Goal: Task Accomplishment & Management: Manage account settings

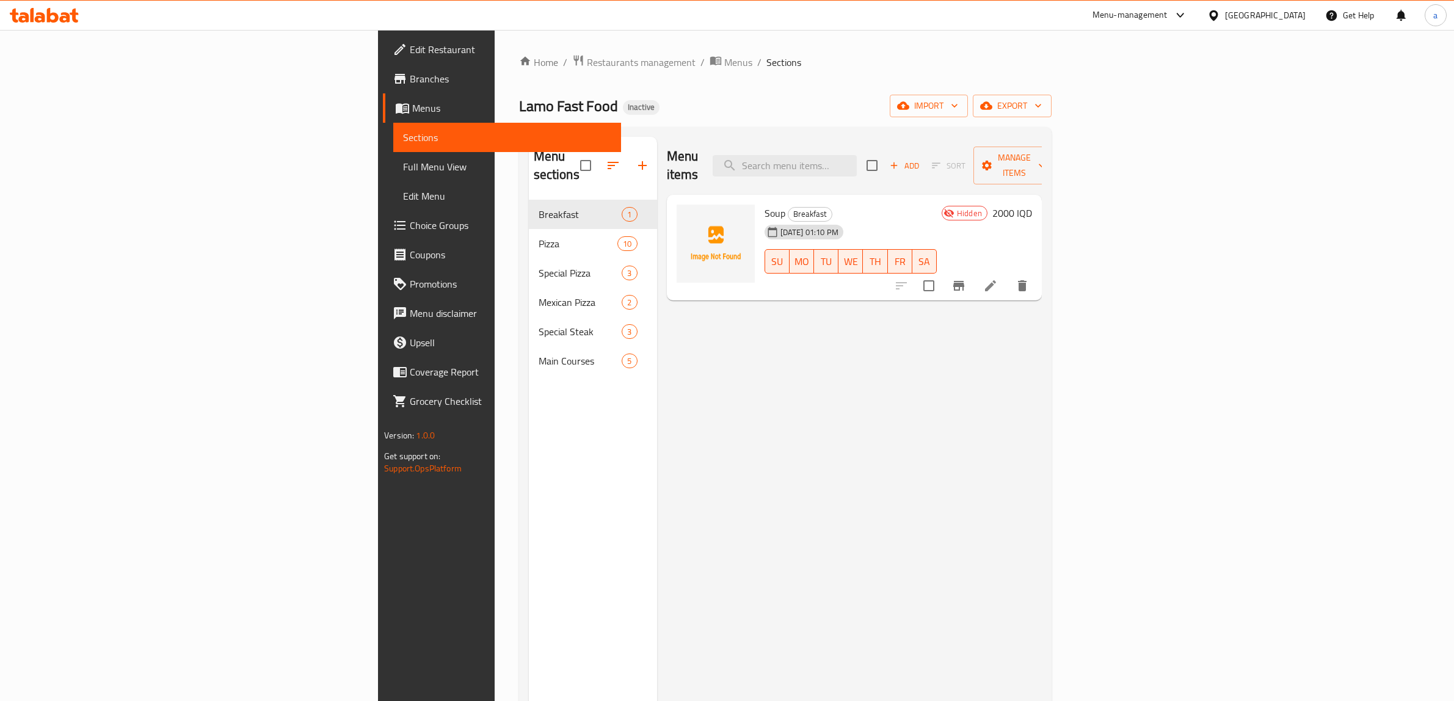
click at [67, 14] on icon at bounding box center [65, 17] width 10 height 10
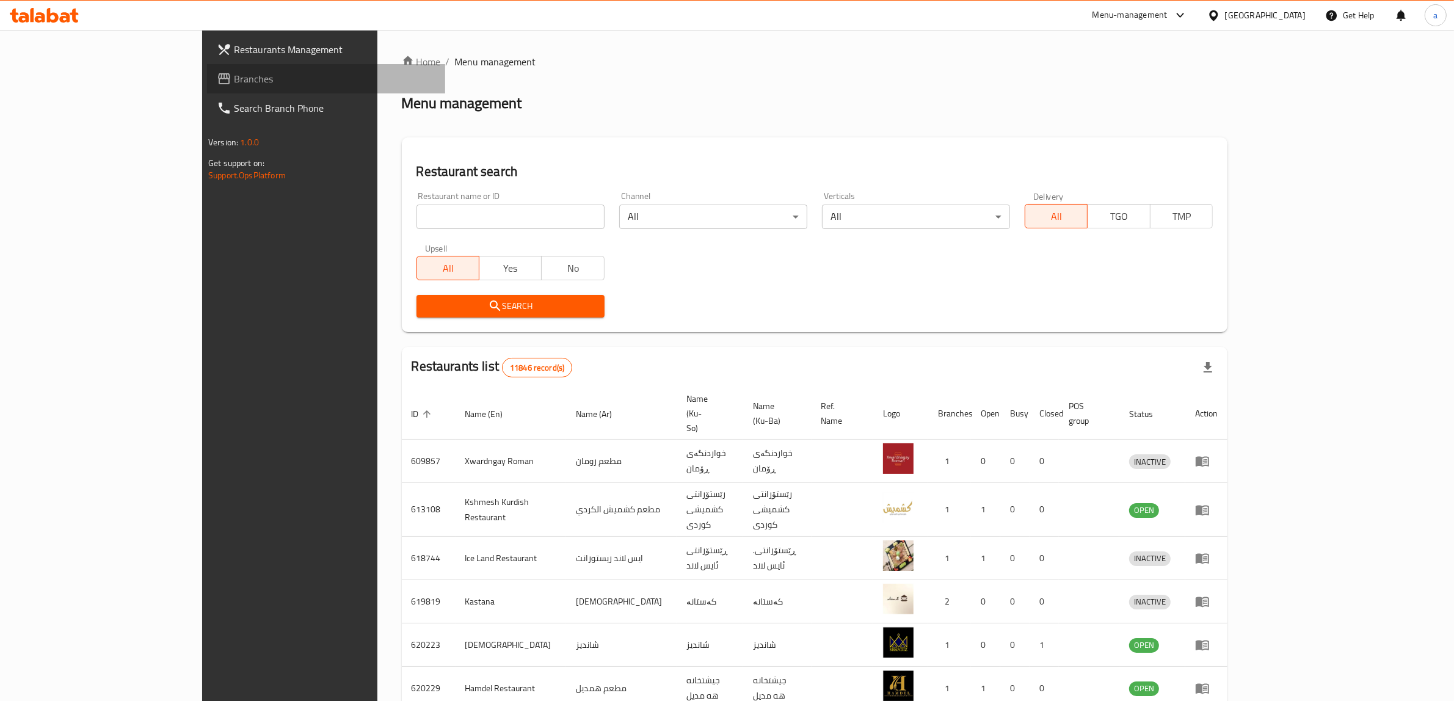
click at [234, 75] on span "Branches" at bounding box center [335, 78] width 202 height 15
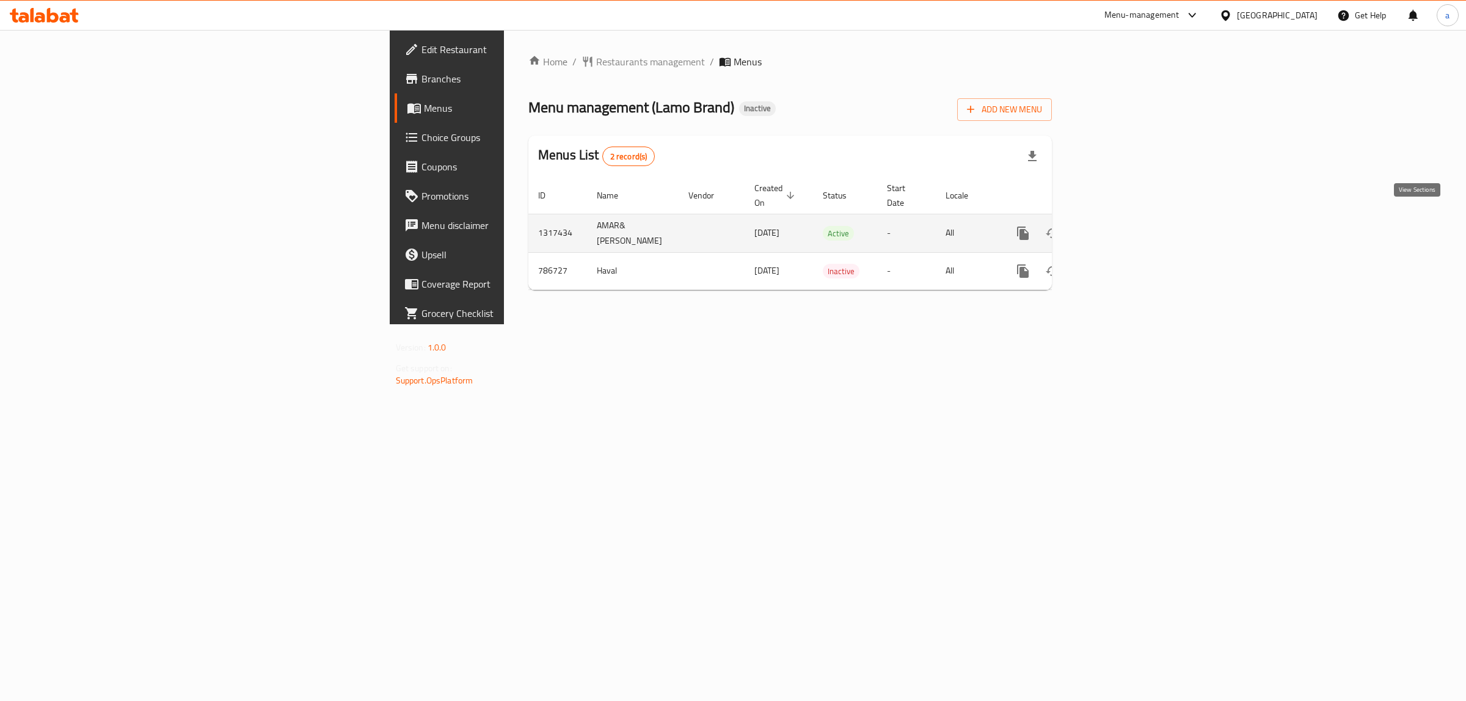
click at [1126, 219] on link "enhanced table" at bounding box center [1110, 233] width 29 height 29
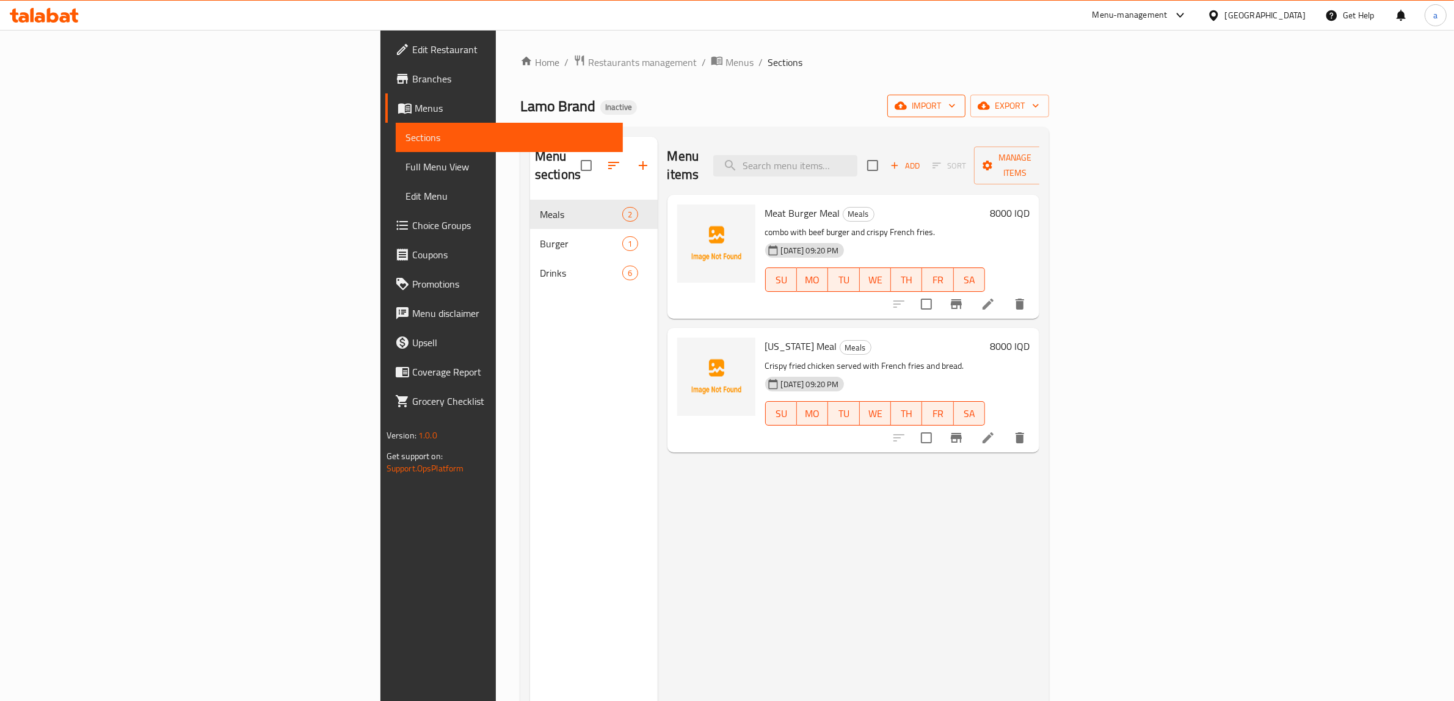
click at [956, 114] on span "import" at bounding box center [926, 105] width 59 height 15
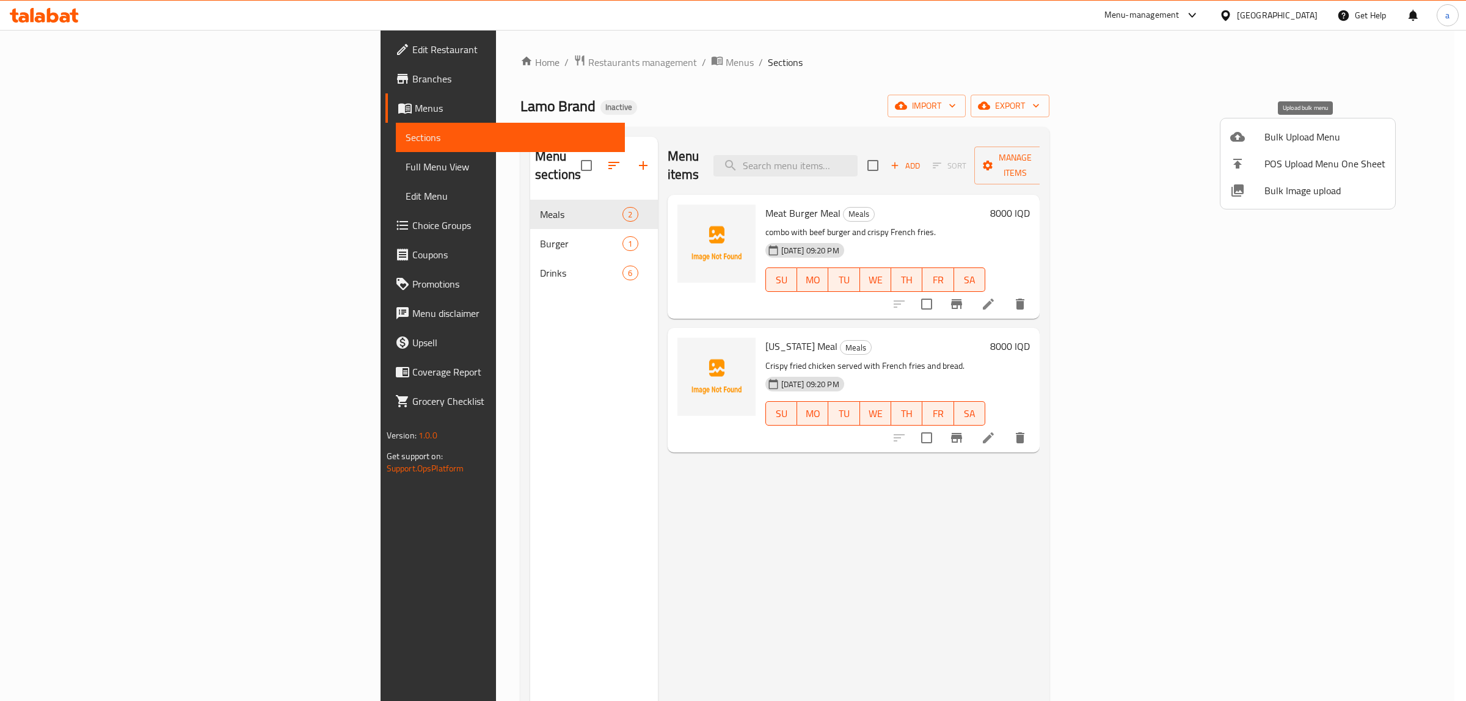
click at [1264, 140] on span "Bulk Upload Menu" at bounding box center [1324, 136] width 121 height 15
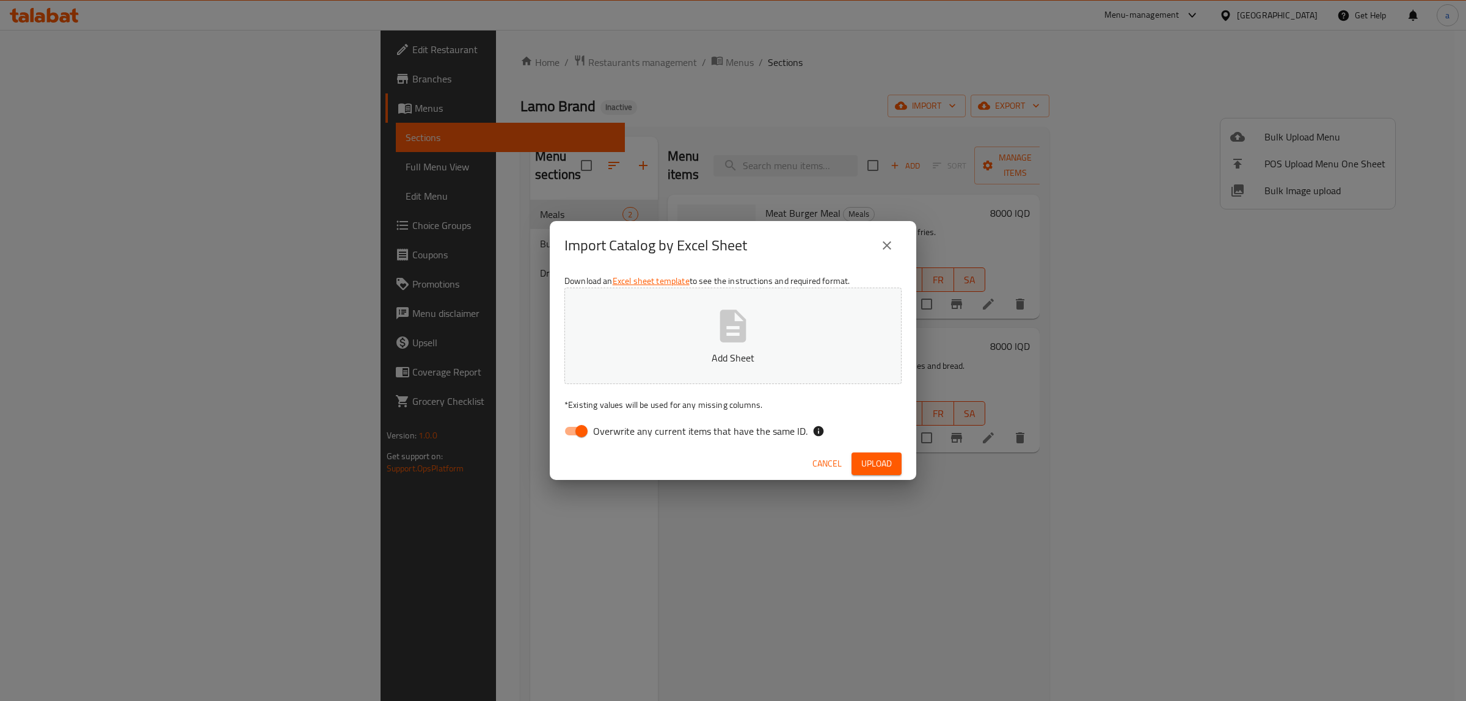
click at [585, 428] on input "Overwrite any current items that have the same ID." at bounding box center [582, 431] width 70 height 23
checkbox input "false"
click at [689, 352] on p "Add Sheet" at bounding box center [732, 358] width 299 height 15
click at [859, 457] on button "Upload" at bounding box center [876, 464] width 50 height 23
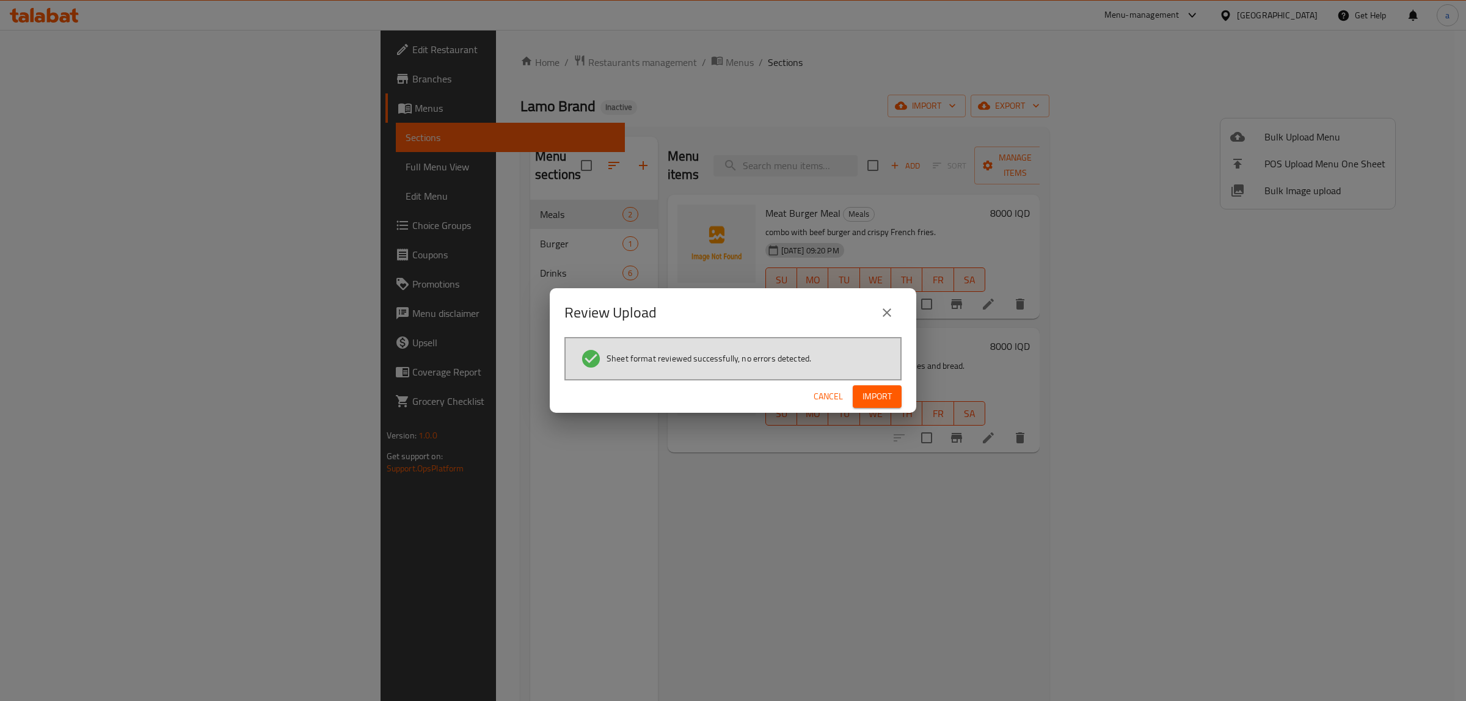
click at [859, 407] on button "Import" at bounding box center [877, 396] width 49 height 23
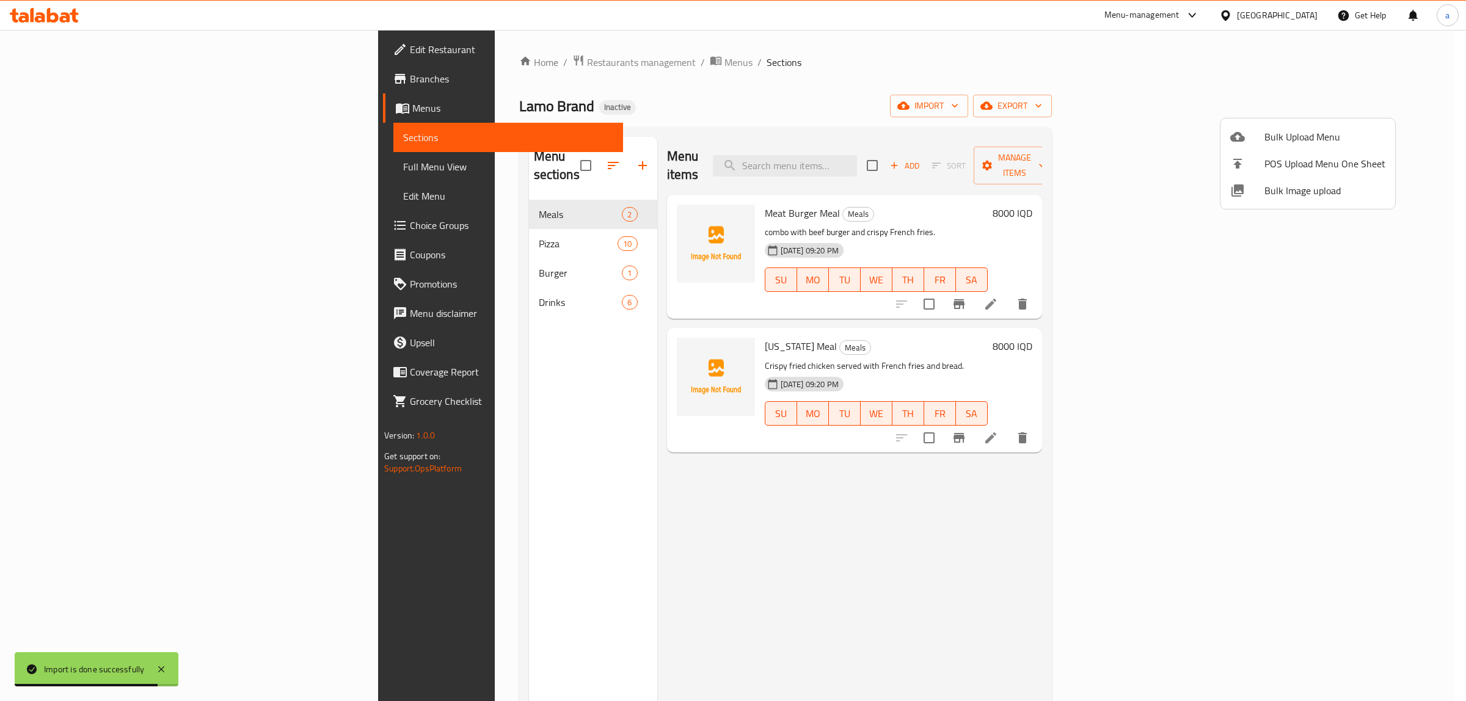
click at [371, 231] on div at bounding box center [733, 350] width 1466 height 701
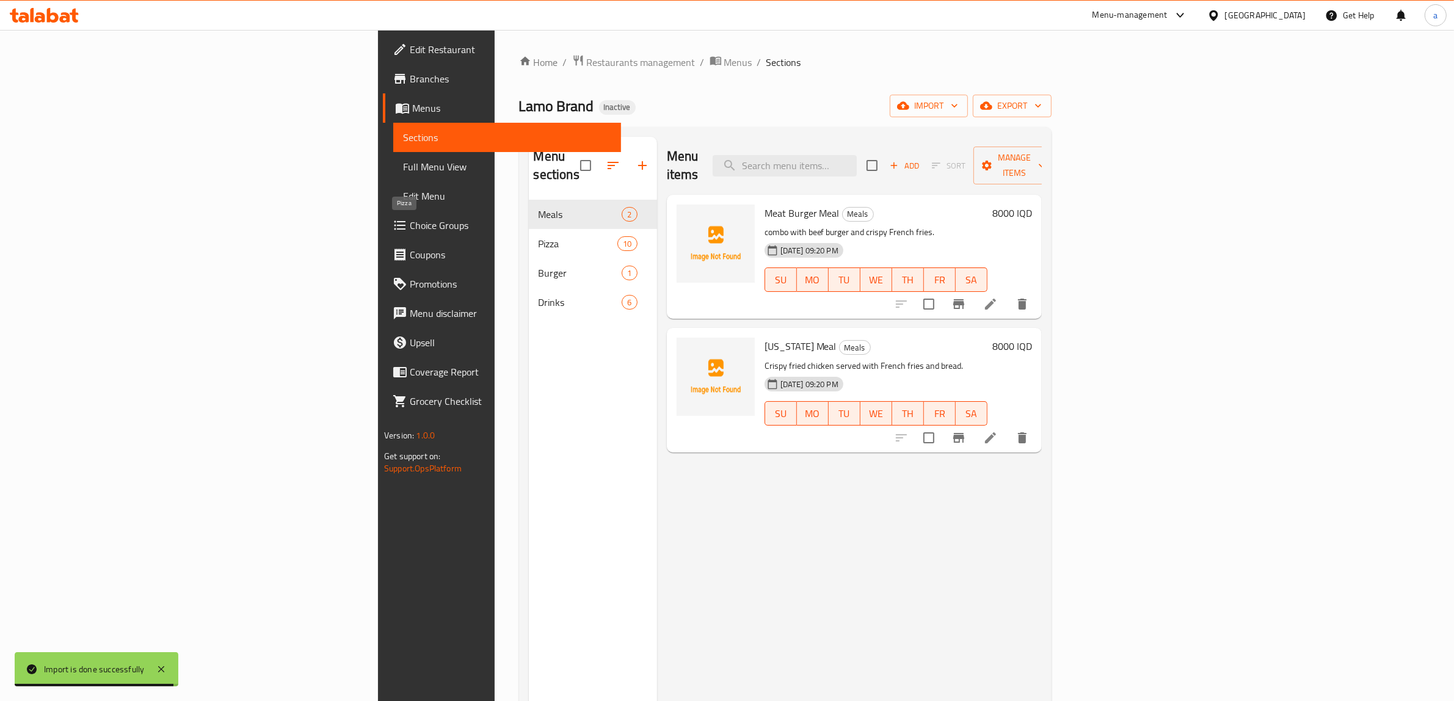
click at [539, 236] on span "Pizza" at bounding box center [578, 243] width 79 height 15
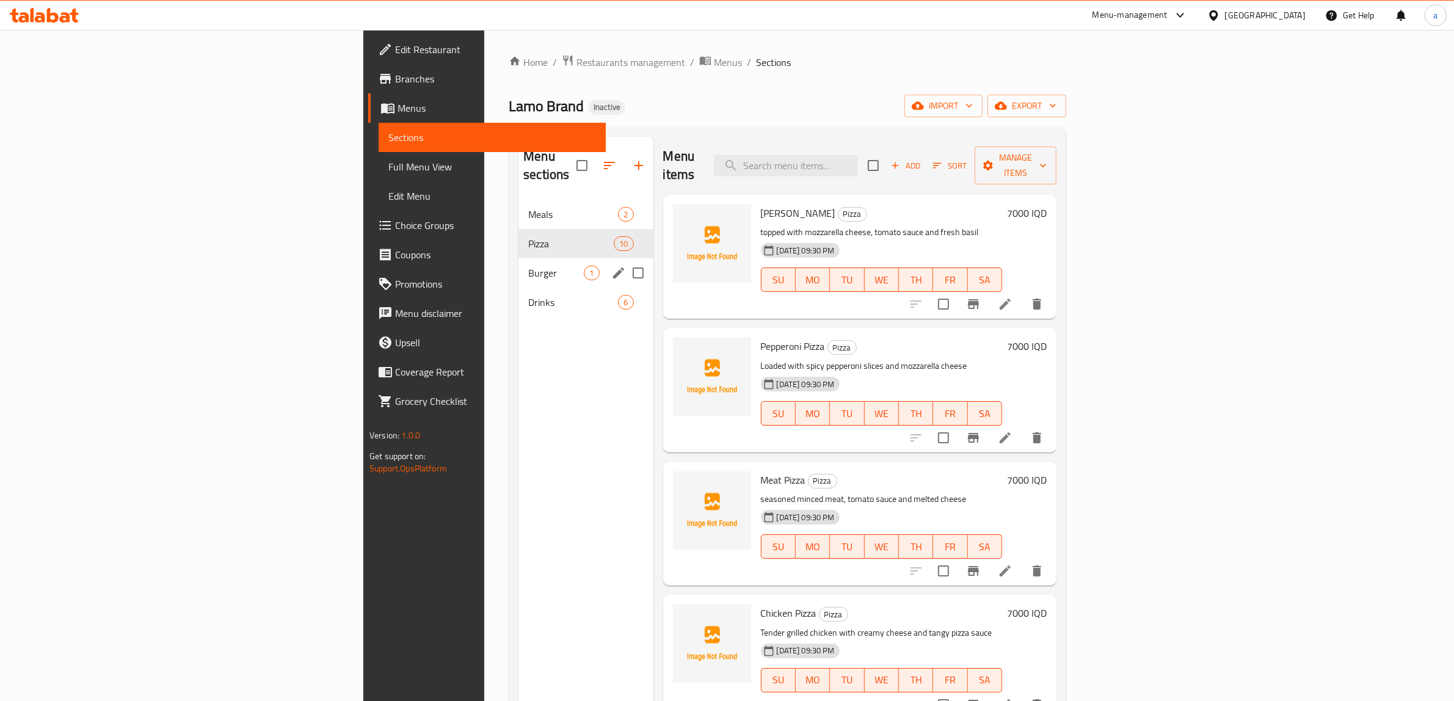
click at [519, 258] on div "Burger 1" at bounding box center [586, 272] width 134 height 29
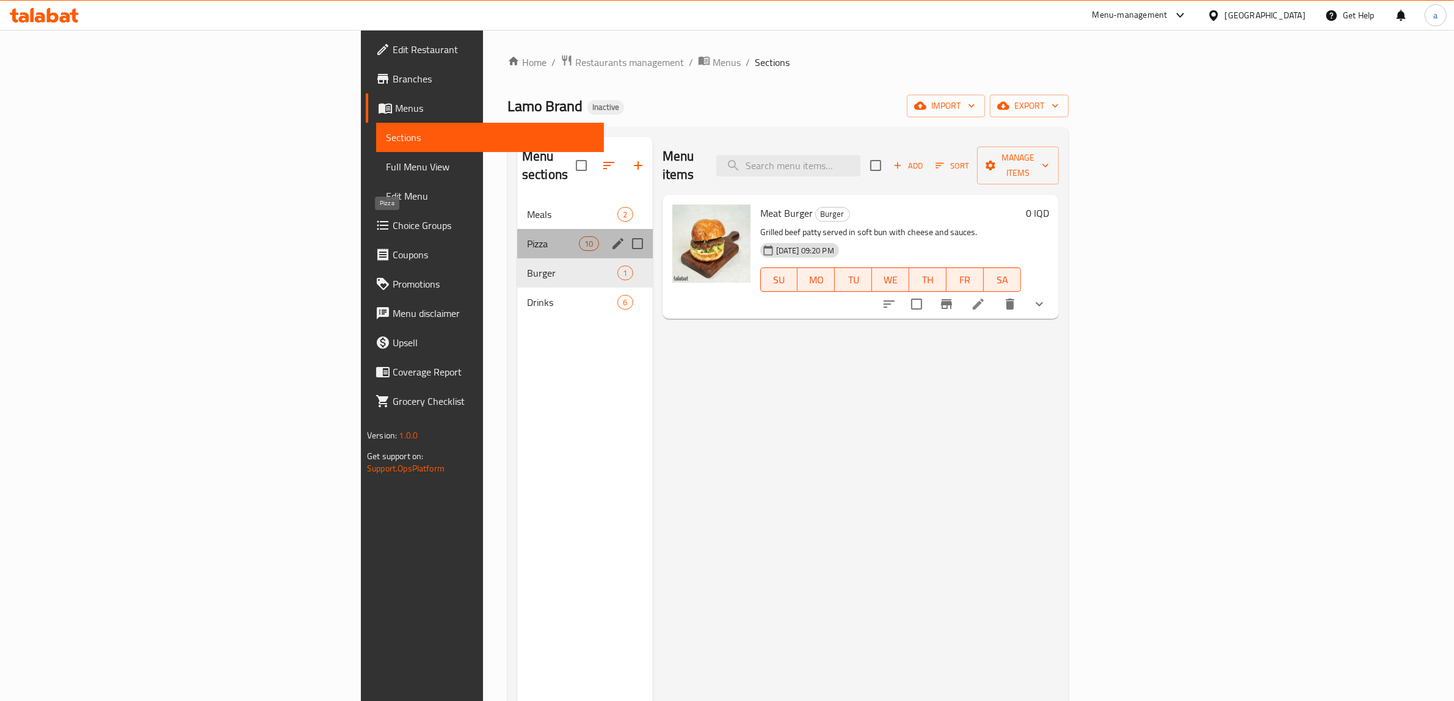
click at [527, 236] on span "Pizza" at bounding box center [553, 243] width 52 height 15
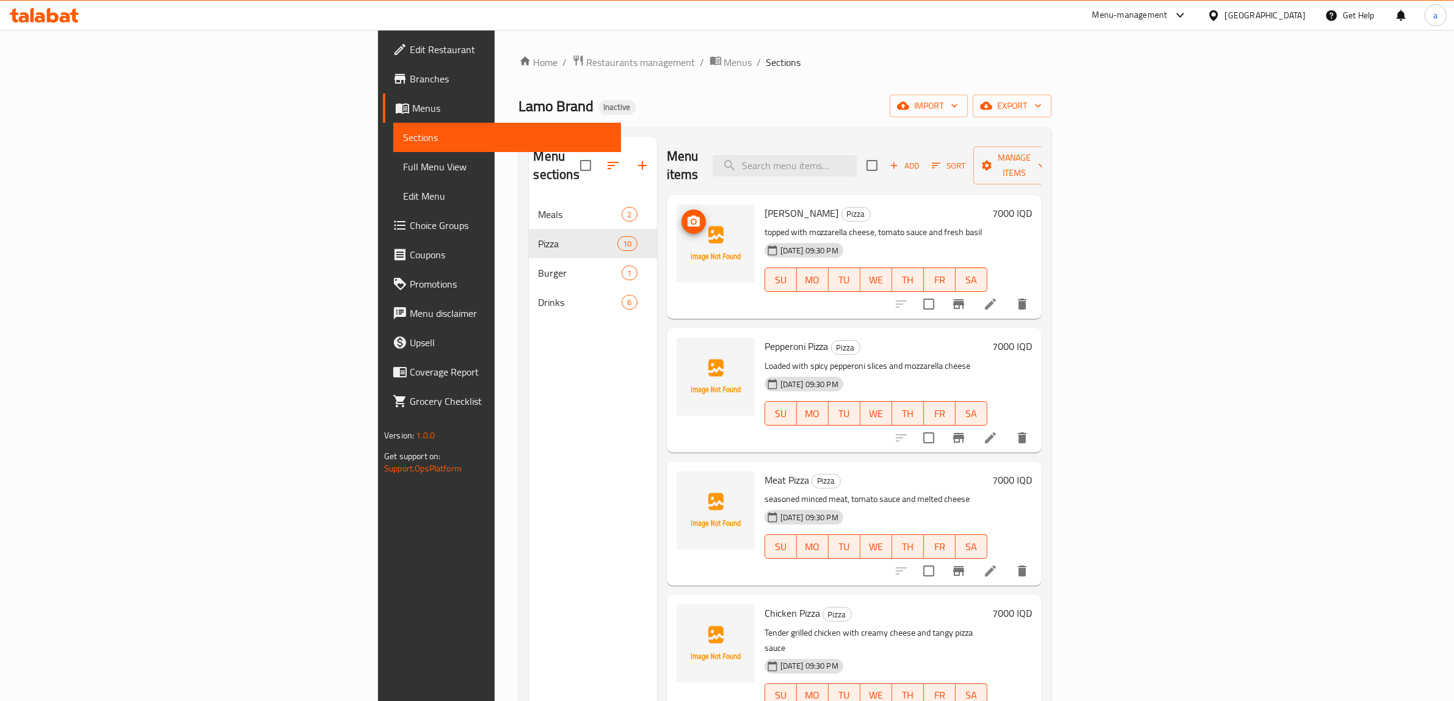
click at [677, 205] on img at bounding box center [716, 244] width 78 height 78
click at [682, 214] on span "upload picture" at bounding box center [694, 221] width 24 height 15
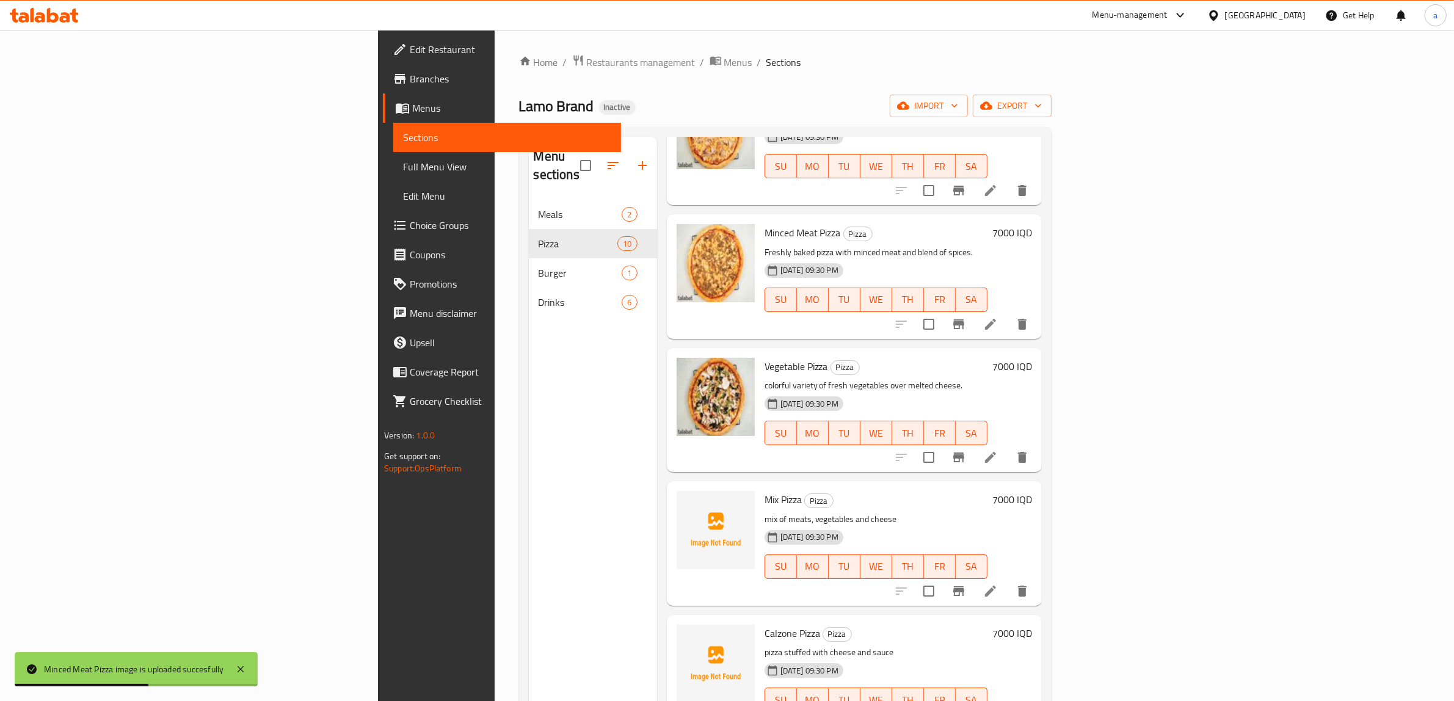
scroll to position [172, 0]
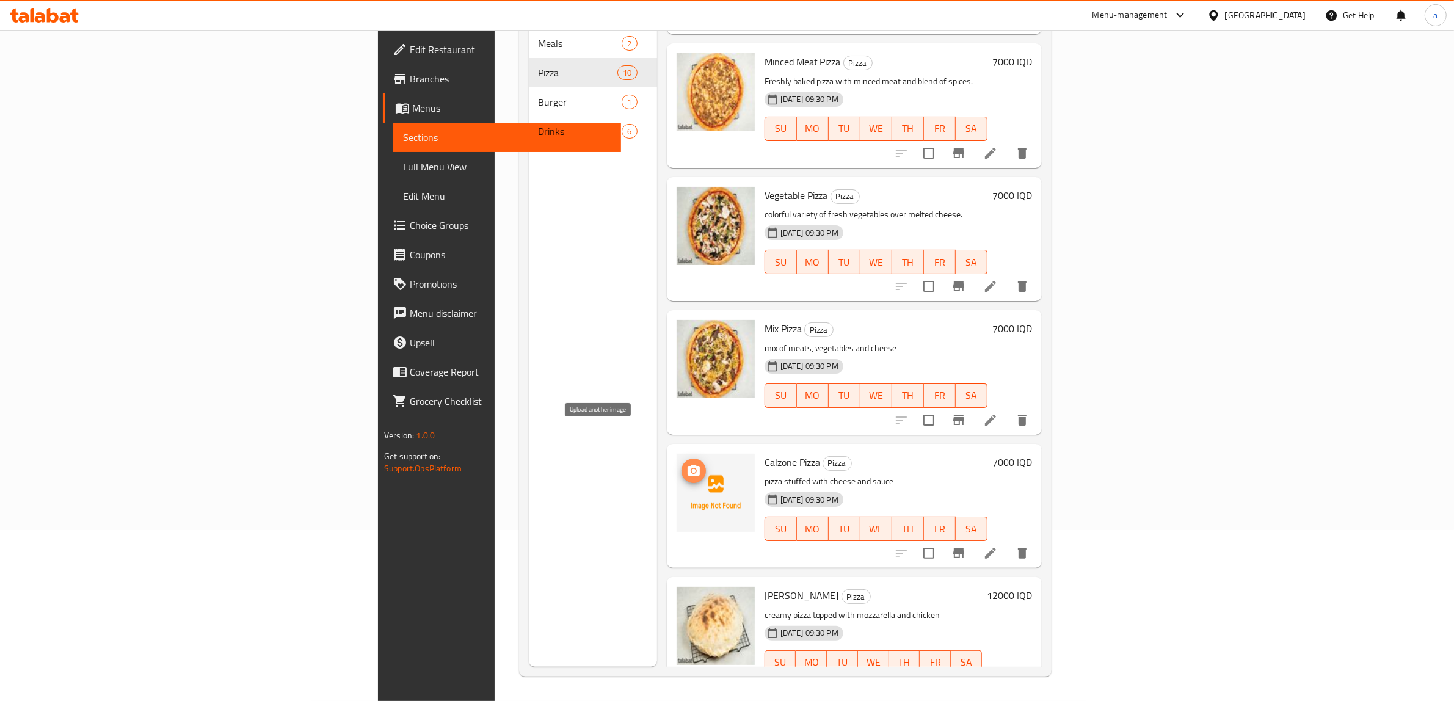
click at [688, 465] on icon "upload picture" at bounding box center [694, 470] width 12 height 11
click at [682, 464] on span "upload picture" at bounding box center [694, 471] width 24 height 15
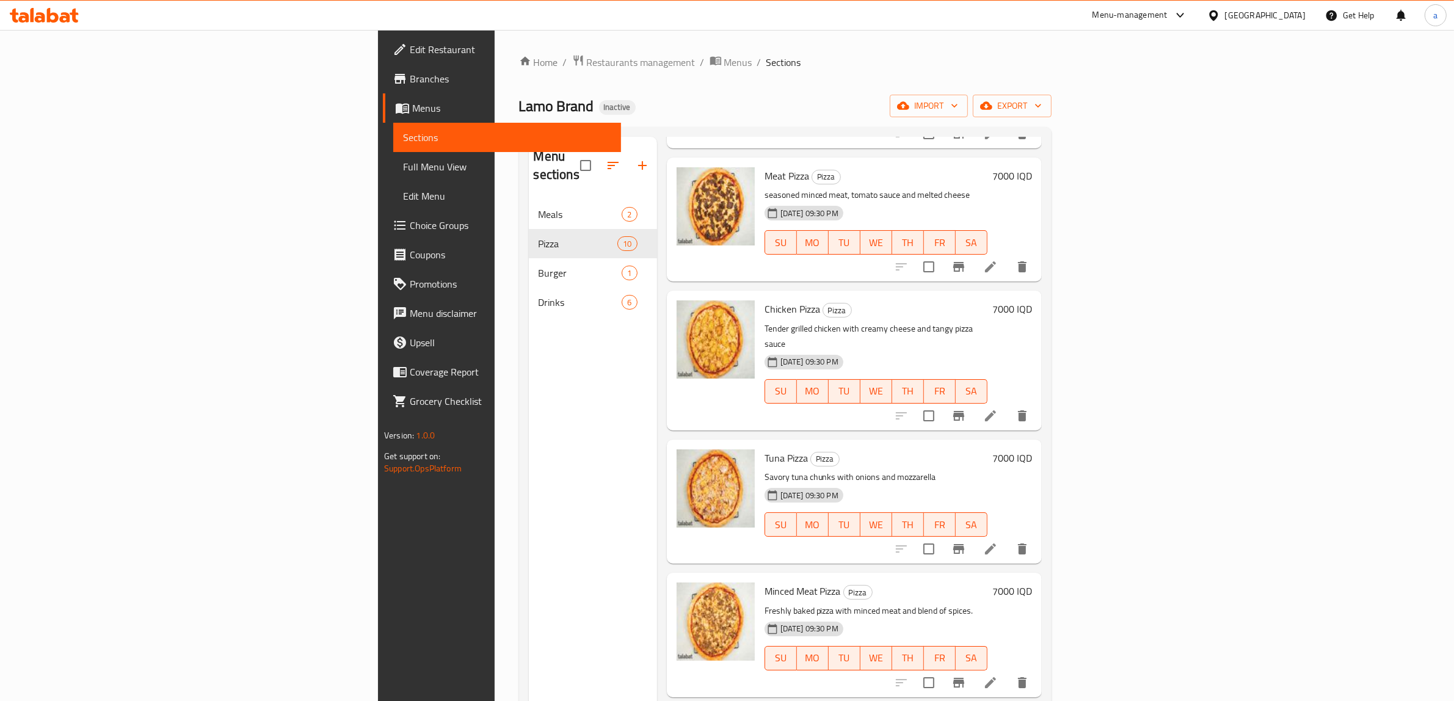
scroll to position [0, 0]
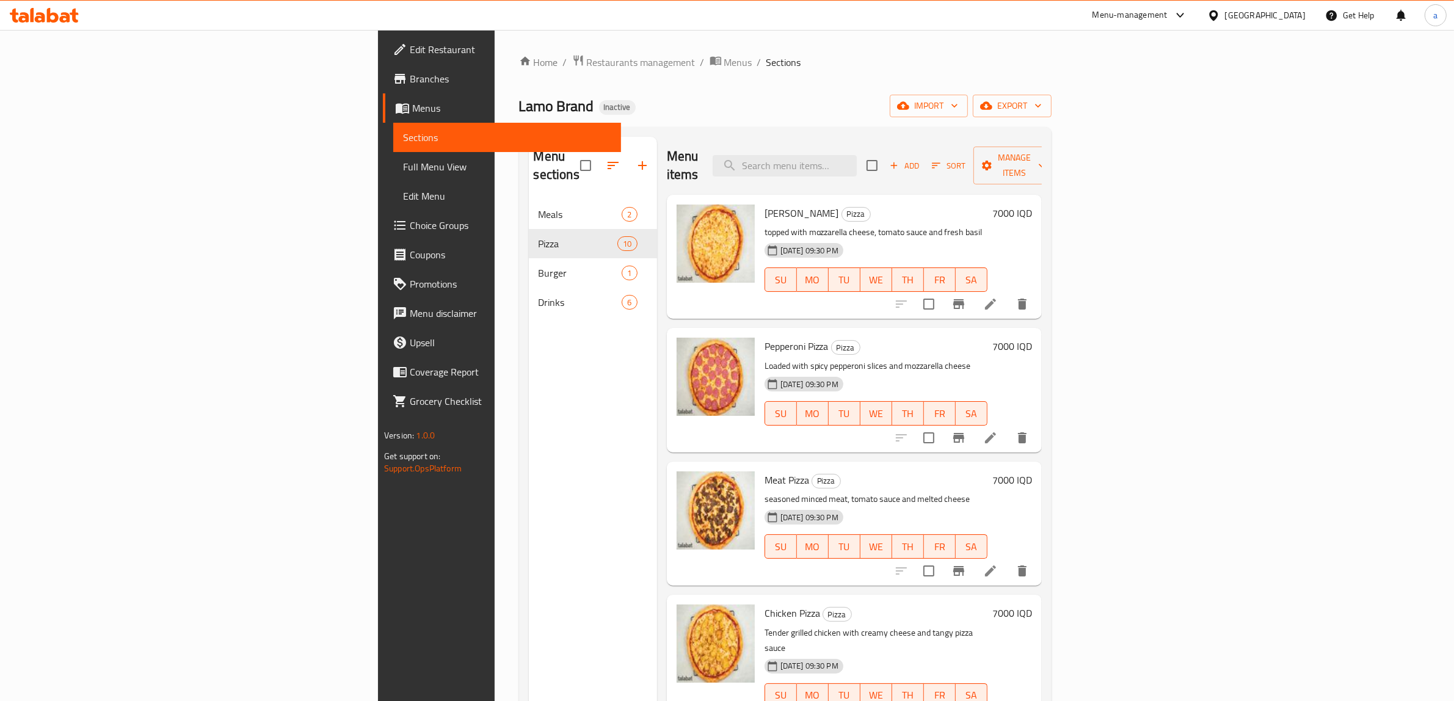
click at [393, 157] on link "Full Menu View" at bounding box center [507, 166] width 228 height 29
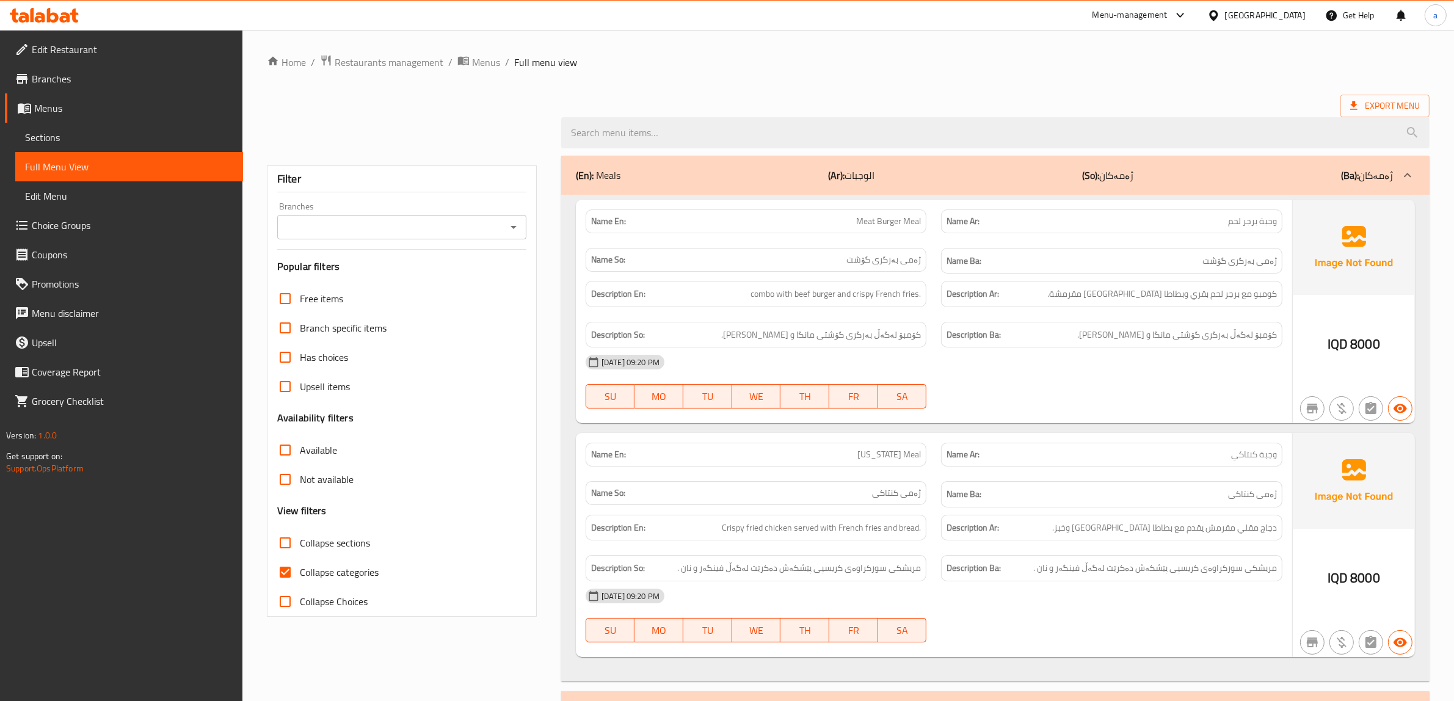
click at [509, 220] on icon "Open" at bounding box center [513, 227] width 15 height 15
click at [498, 290] on li "Lamo Brand, Mamostayan" at bounding box center [401, 280] width 249 height 22
type input "Lamo Brand, Mamostayan"
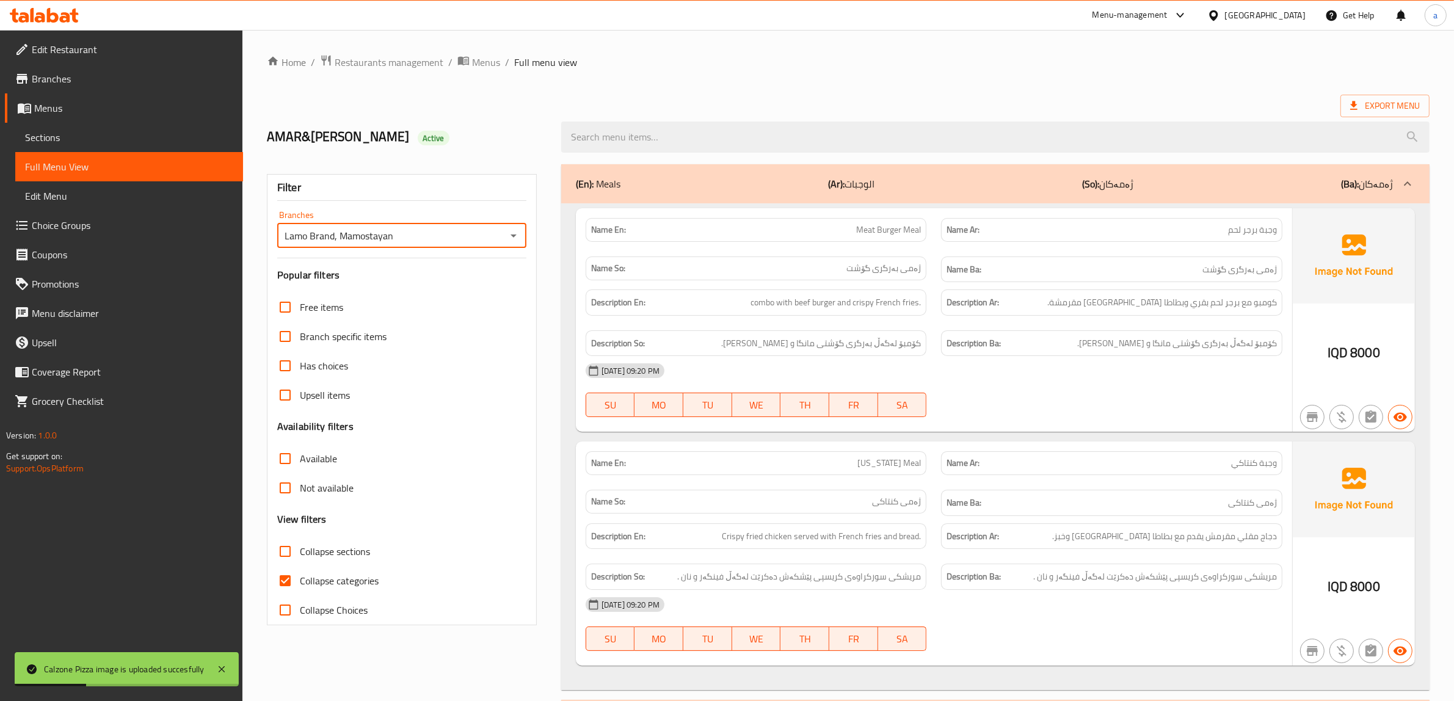
click at [307, 559] on span "Collapse sections" at bounding box center [335, 551] width 70 height 15
click at [300, 559] on input "Collapse sections" at bounding box center [285, 551] width 29 height 29
checkbox input "true"
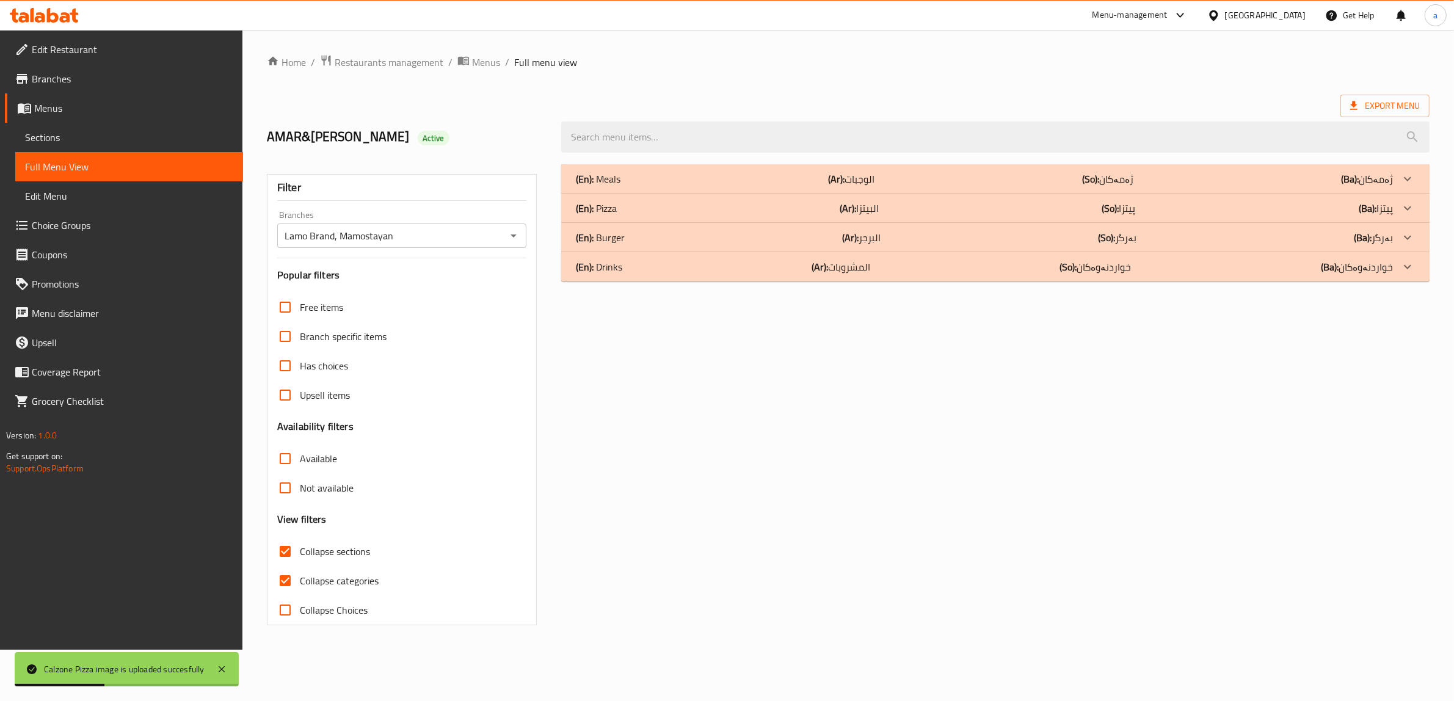
click at [311, 580] on span "Collapse categories" at bounding box center [339, 580] width 79 height 15
click at [300, 580] on input "Collapse categories" at bounding box center [285, 580] width 29 height 29
checkbox input "false"
click at [906, 212] on div "(En): Pizza (Ar): البيتزا (So): پیتزا (Ba): پیتزا" at bounding box center [992, 208] width 825 height 15
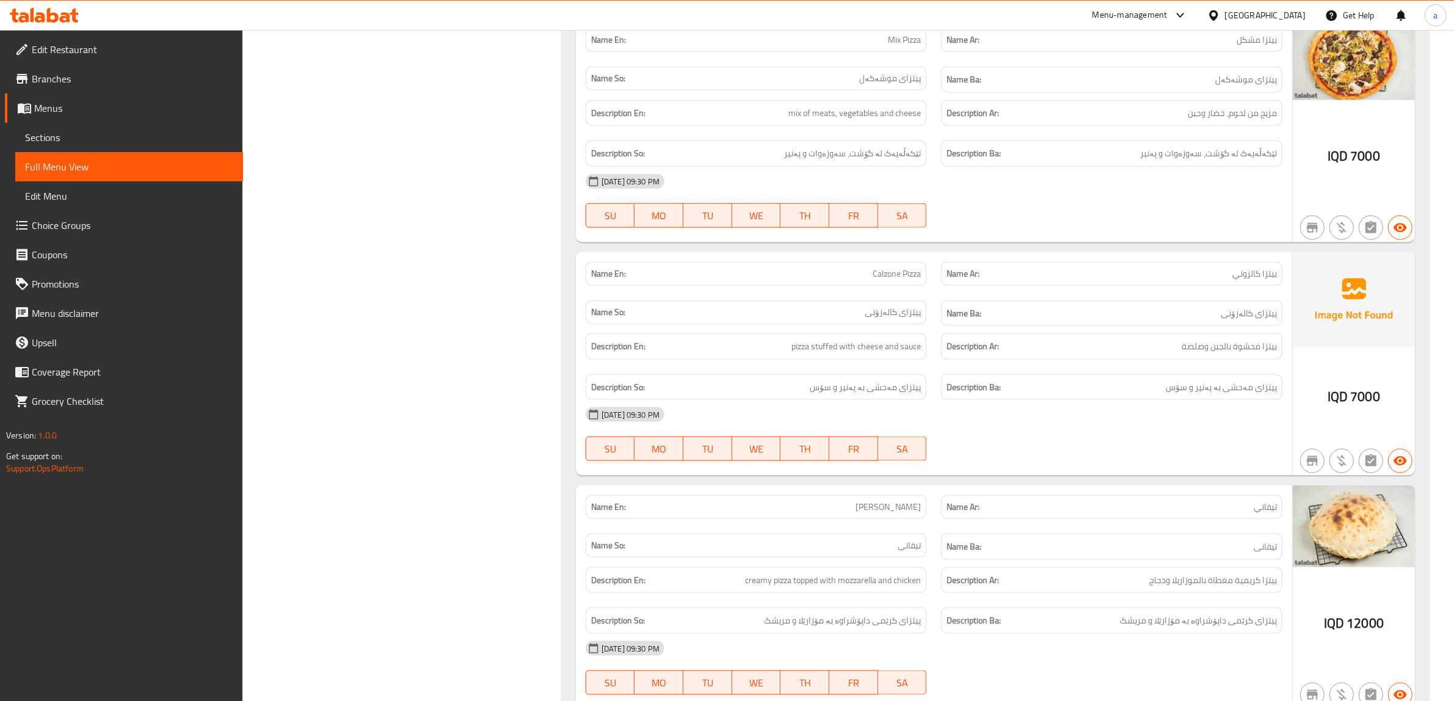
scroll to position [2001, 0]
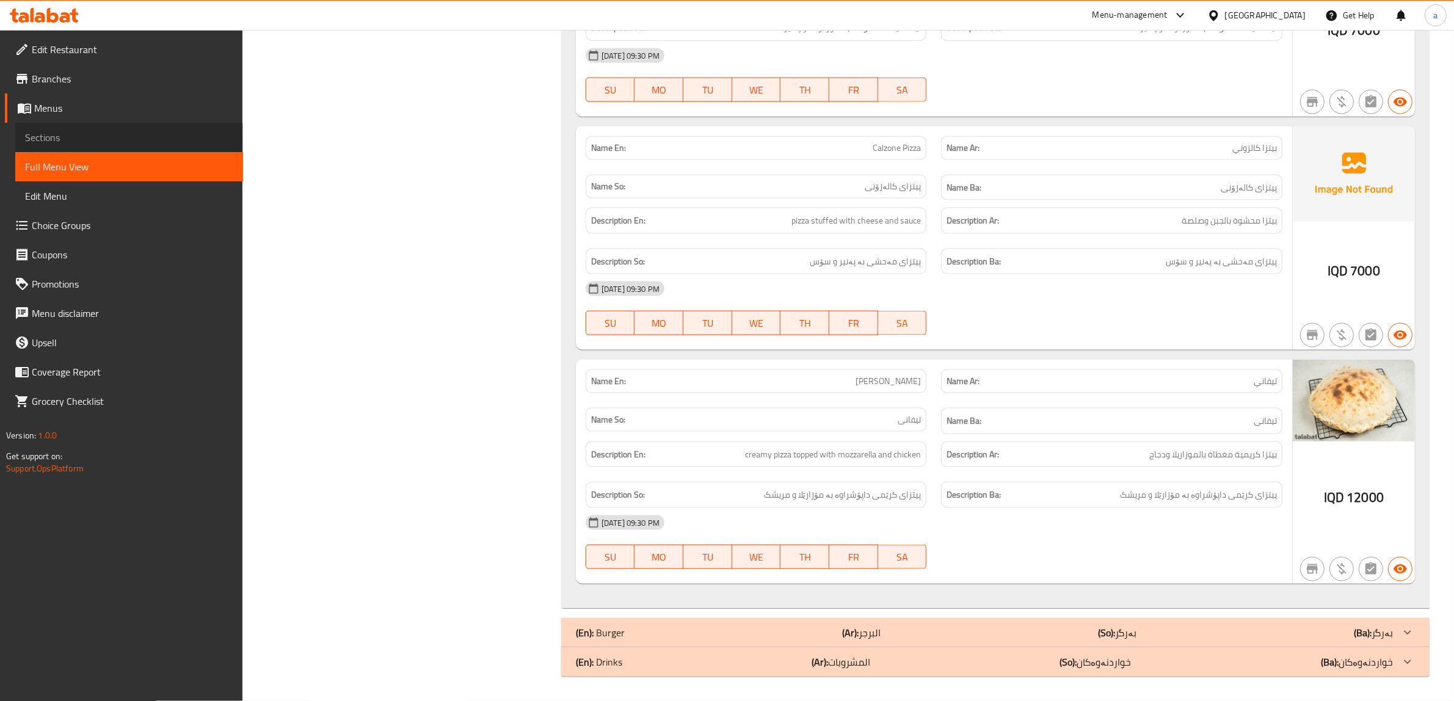
click at [175, 138] on span "Sections" at bounding box center [129, 137] width 208 height 15
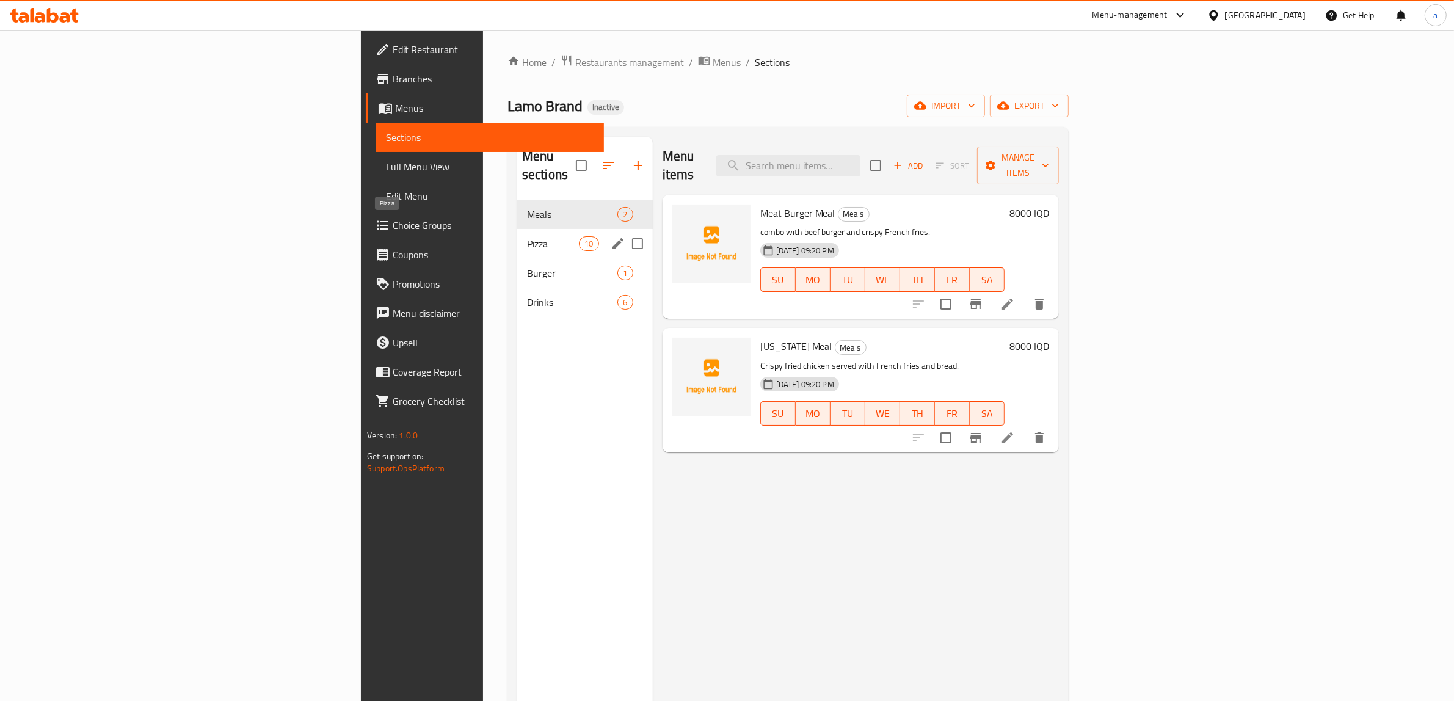
drag, startPoint x: 445, startPoint y: 230, endPoint x: 487, endPoint y: 264, distance: 54.3
click at [527, 236] on span "Pizza" at bounding box center [553, 243] width 52 height 15
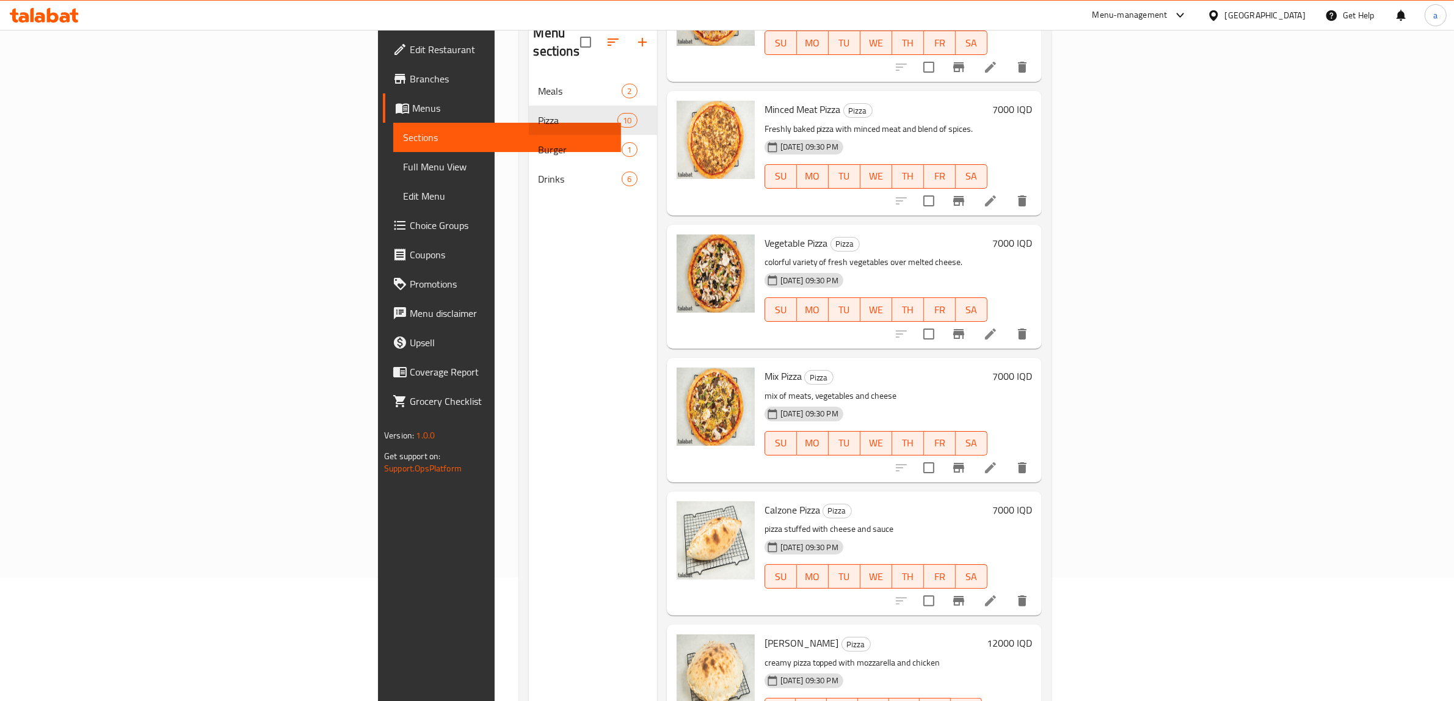
scroll to position [172, 0]
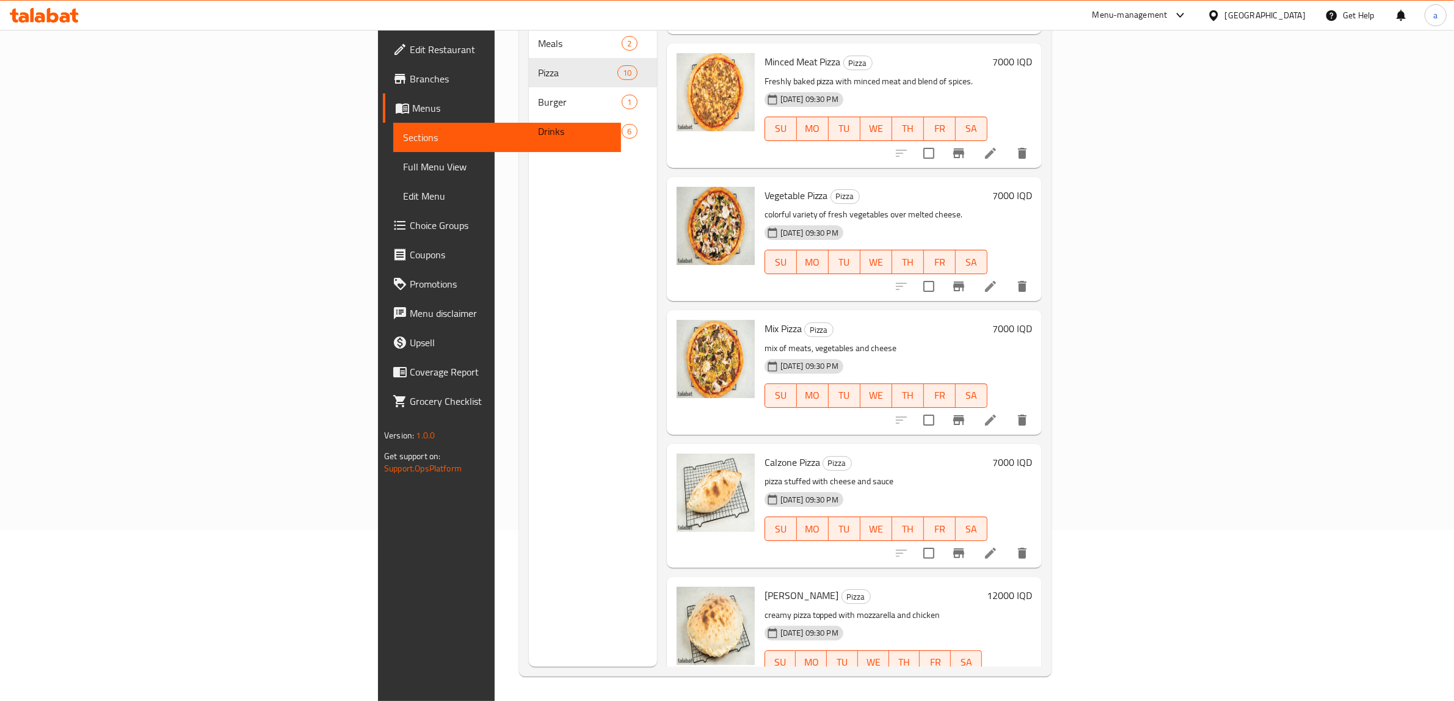
click at [403, 163] on span "Full Menu View" at bounding box center [507, 166] width 208 height 15
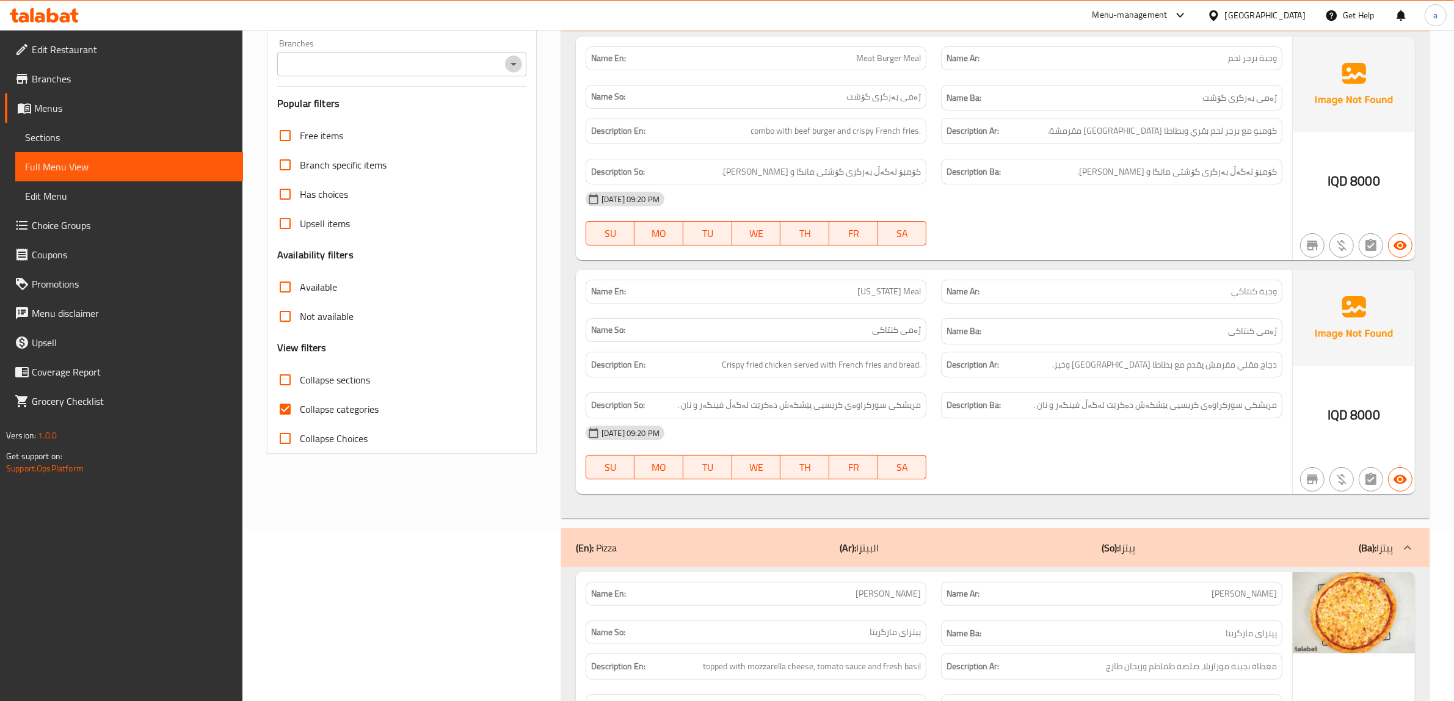
click at [512, 67] on icon "Open" at bounding box center [513, 64] width 15 height 15
click at [506, 111] on li "Lamo Brand, Mamostayan" at bounding box center [401, 117] width 249 height 22
type input "Lamo Brand, Mamostayan"
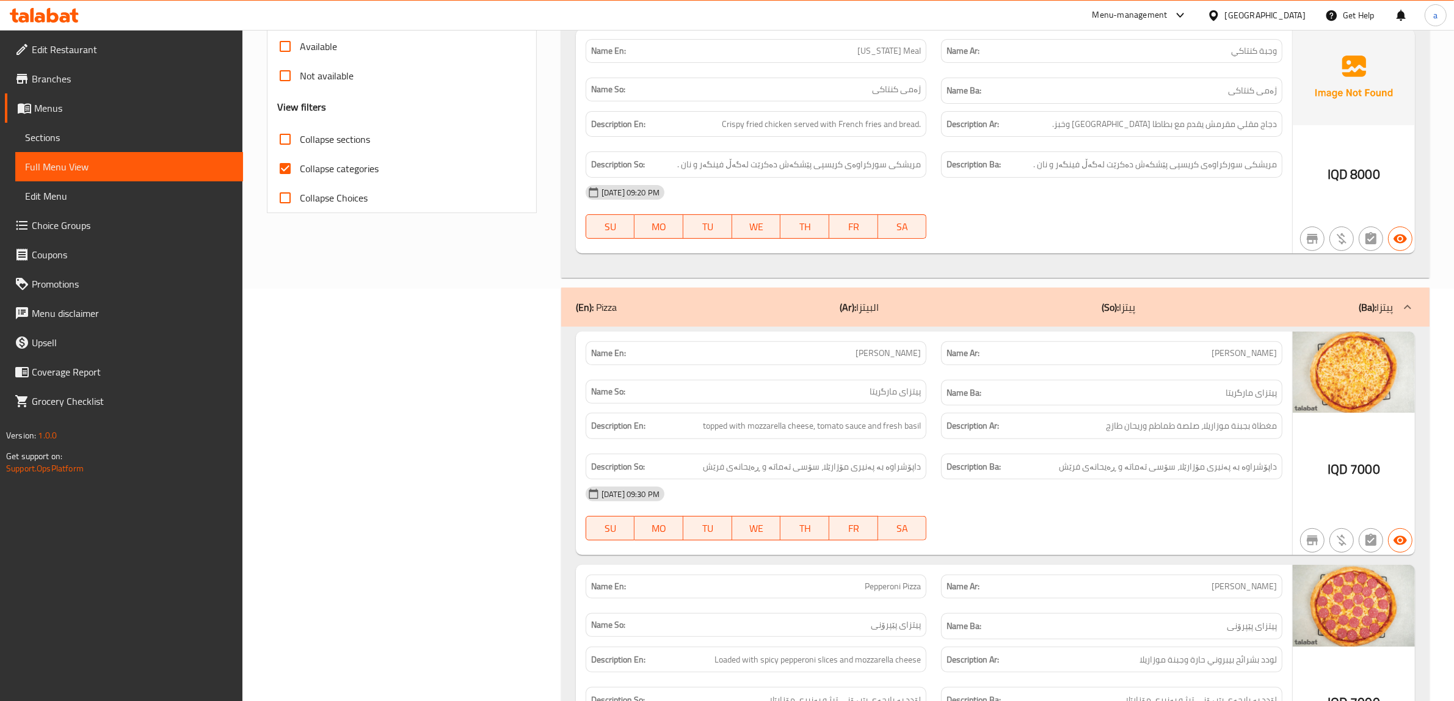
scroll to position [426, 0]
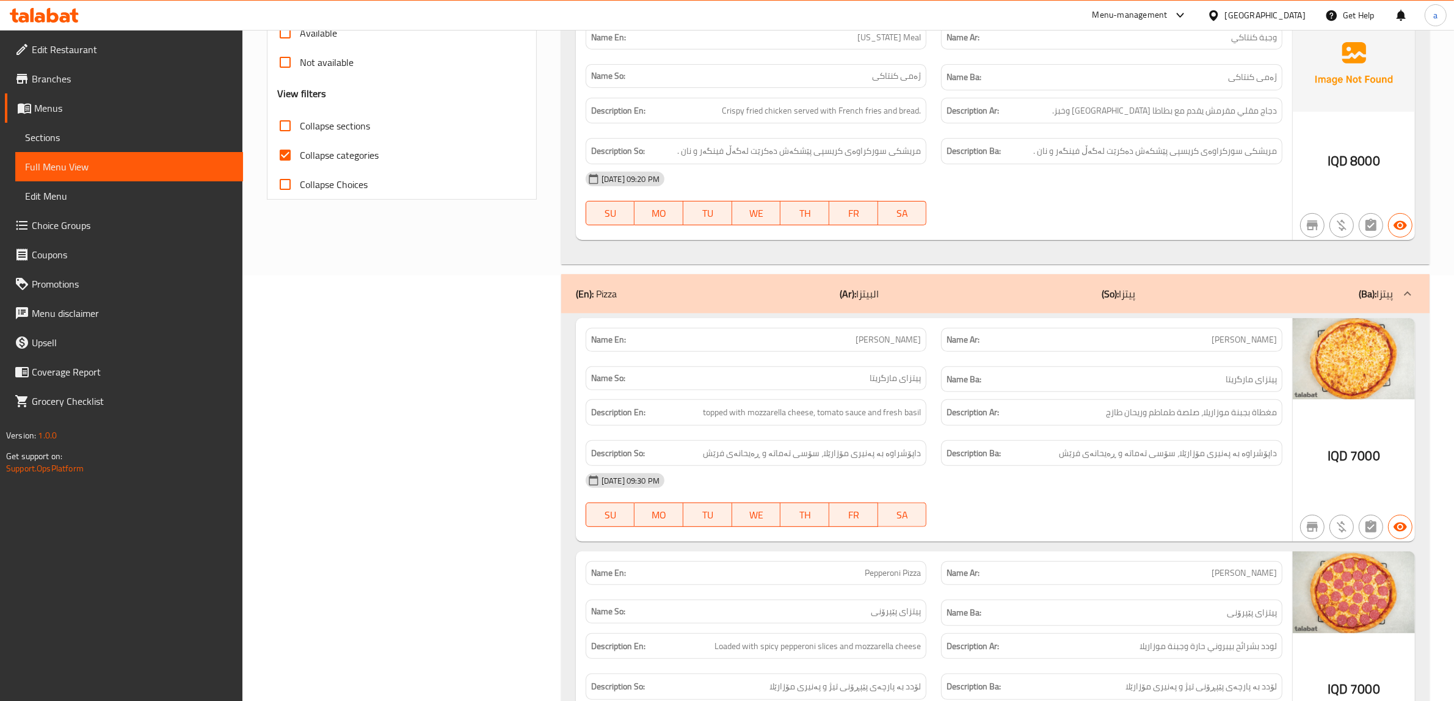
click at [346, 155] on span "Collapse categories" at bounding box center [339, 155] width 79 height 15
click at [300, 155] on input "Collapse categories" at bounding box center [285, 154] width 29 height 29
checkbox input "false"
click at [343, 128] on span "Collapse sections" at bounding box center [335, 125] width 70 height 15
click at [300, 128] on input "Collapse sections" at bounding box center [285, 125] width 29 height 29
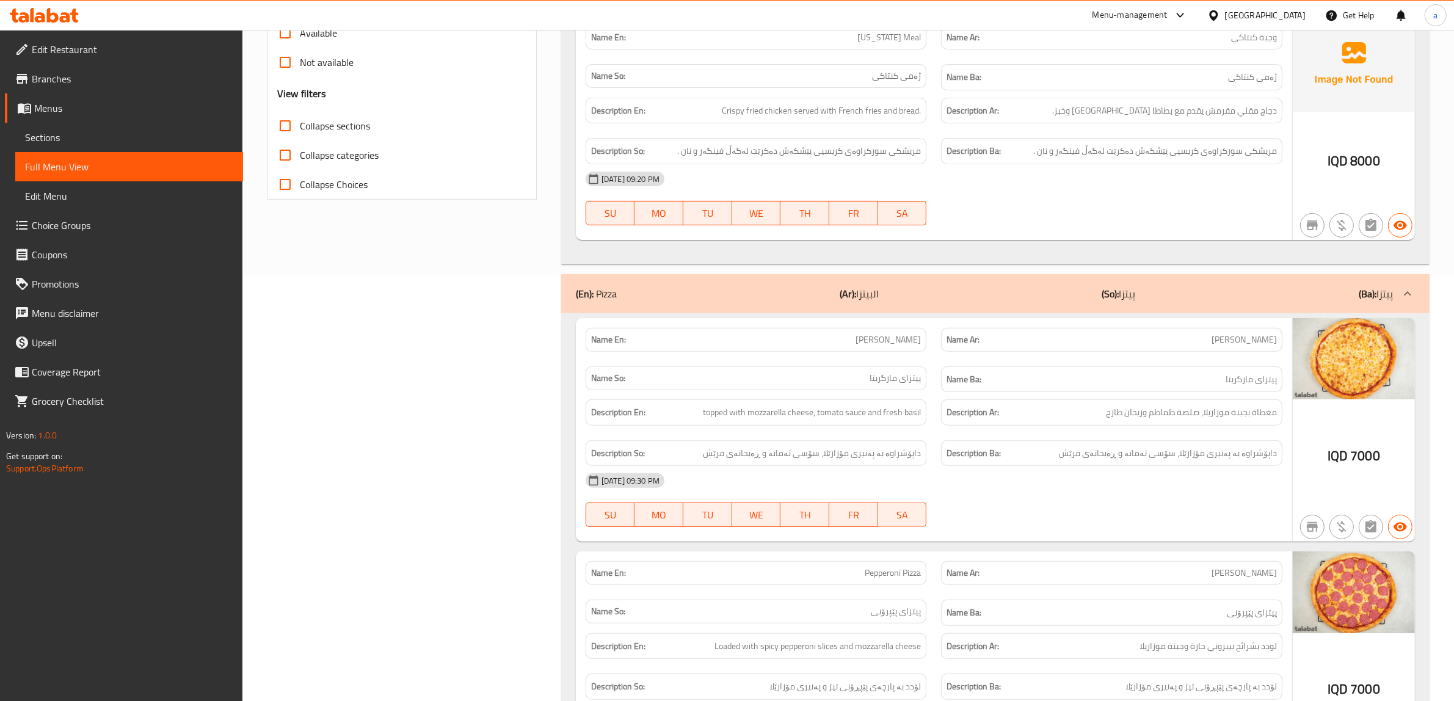
checkbox input "true"
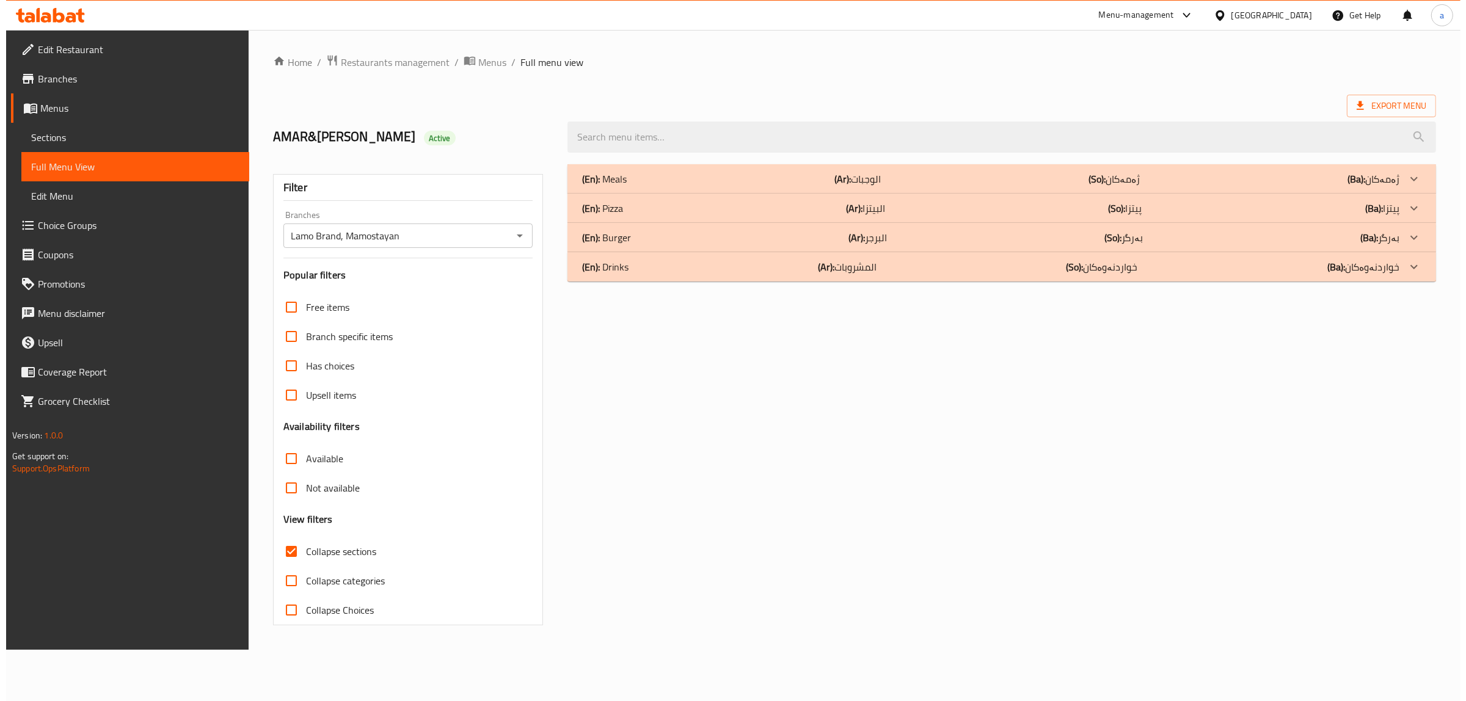
scroll to position [0, 0]
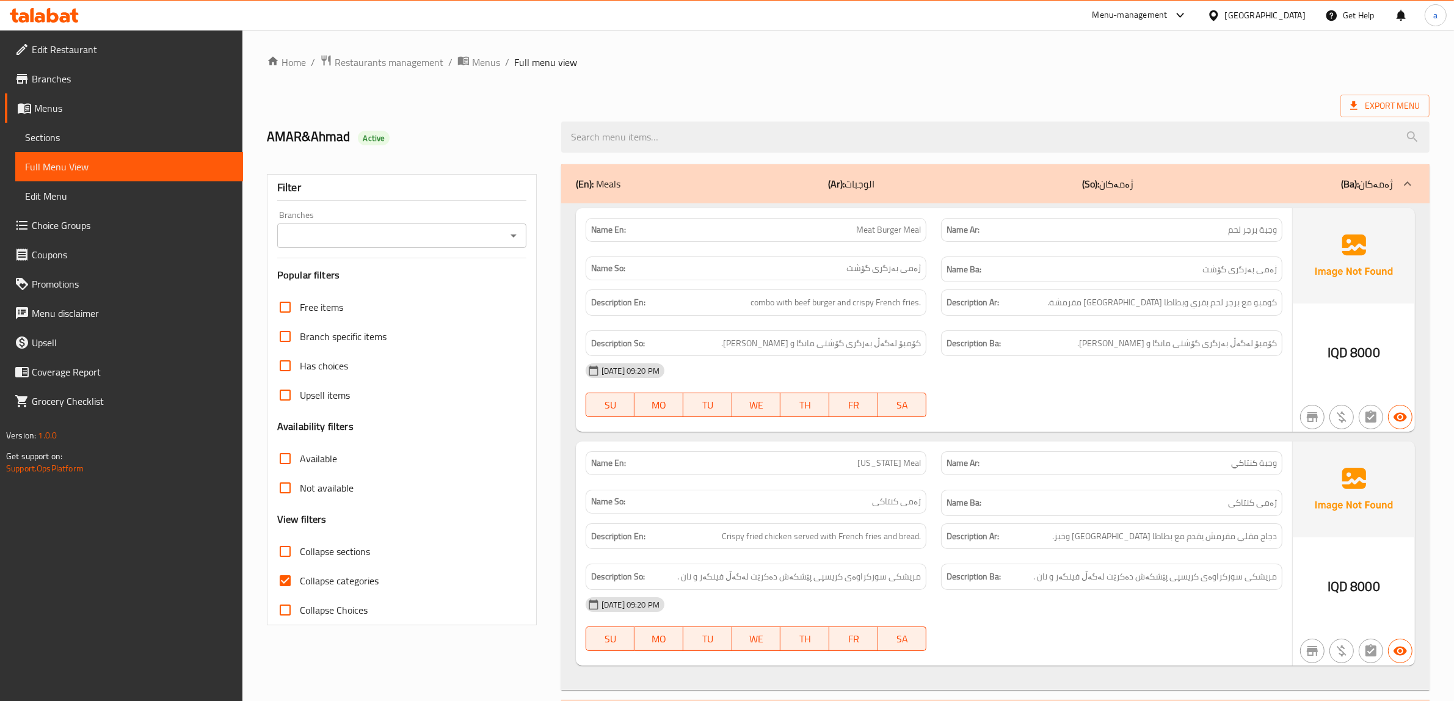
click at [515, 239] on icon "Open" at bounding box center [513, 235] width 15 height 15
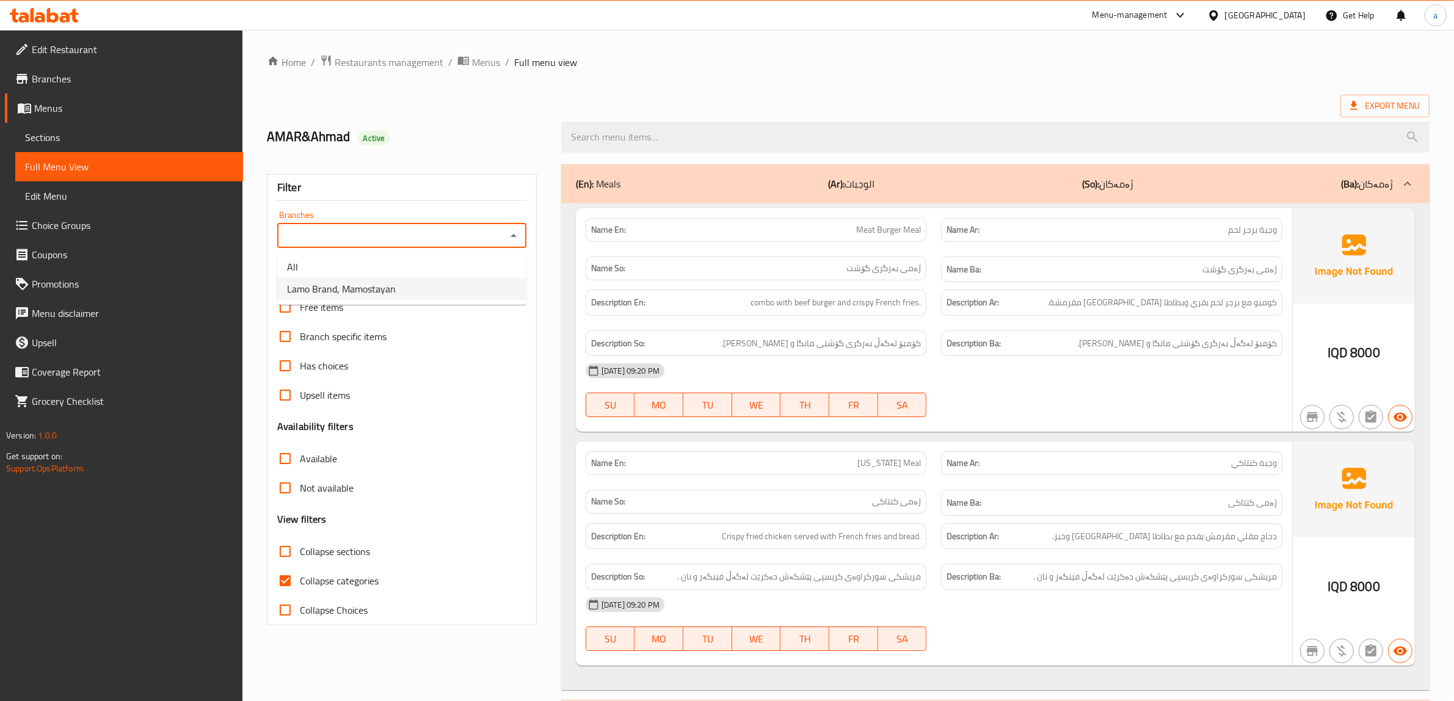
click at [481, 285] on li "Lamo Brand, Mamostayan" at bounding box center [401, 289] width 249 height 22
type input "Lamo Brand, Mamostayan"
drag, startPoint x: 366, startPoint y: 583, endPoint x: 341, endPoint y: 545, distance: 46.2
click at [365, 584] on span "Collapse categories" at bounding box center [339, 580] width 79 height 15
click at [339, 541] on label "Collapse sections" at bounding box center [321, 551] width 100 height 29
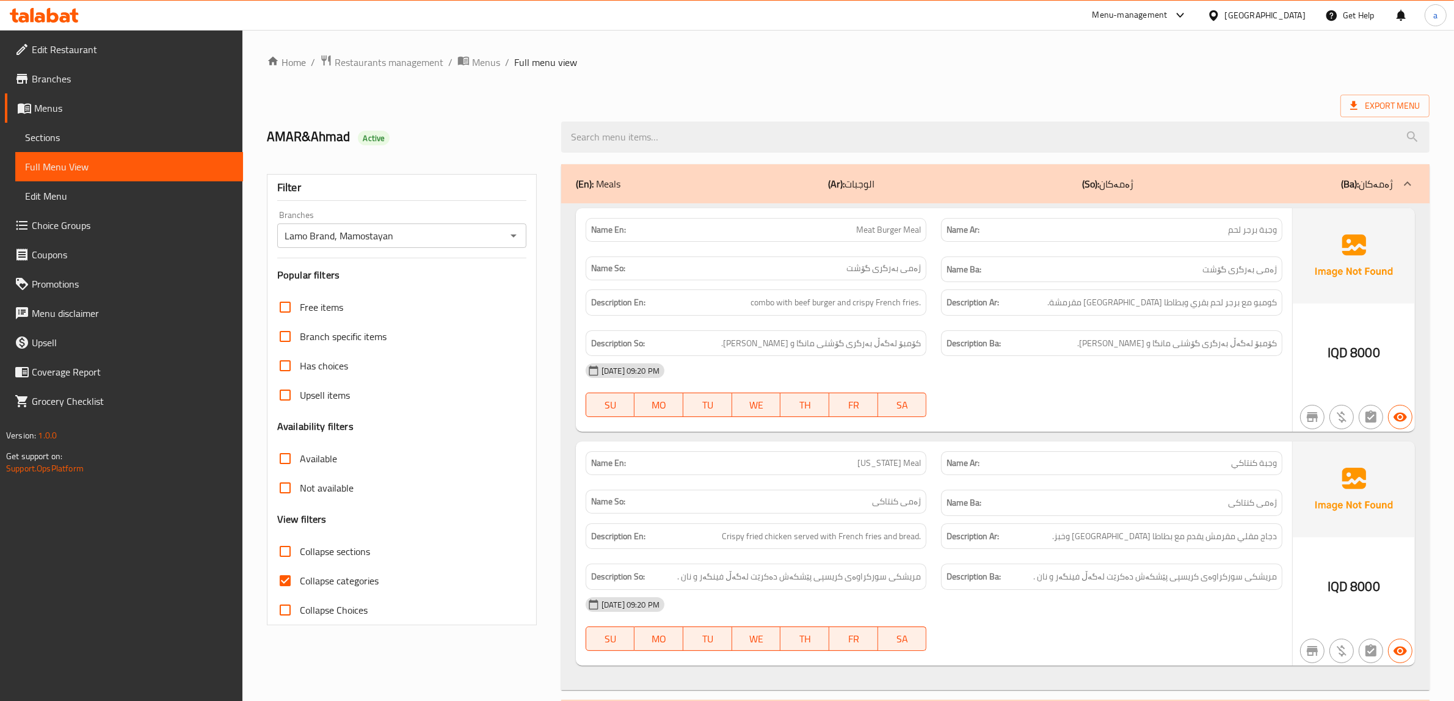
click at [300, 541] on input "Collapse sections" at bounding box center [285, 551] width 29 height 29
checkbox input "true"
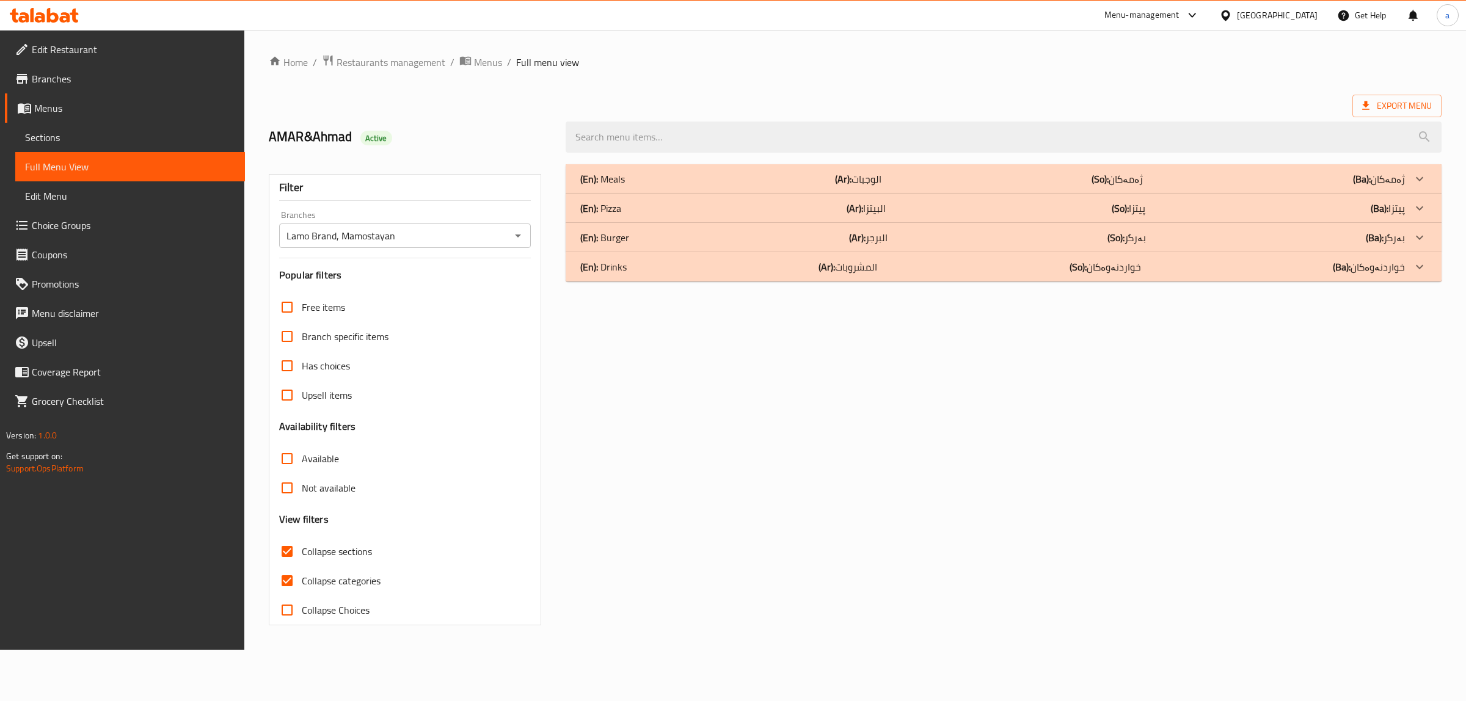
click at [326, 573] on span "Collapse categories" at bounding box center [341, 580] width 79 height 15
click at [302, 572] on input "Collapse categories" at bounding box center [286, 580] width 29 height 29
checkbox input "false"
click at [895, 205] on div "(En): Pizza (Ar): البيتزا (So): پیتزا (Ba): پیتزا" at bounding box center [992, 208] width 825 height 15
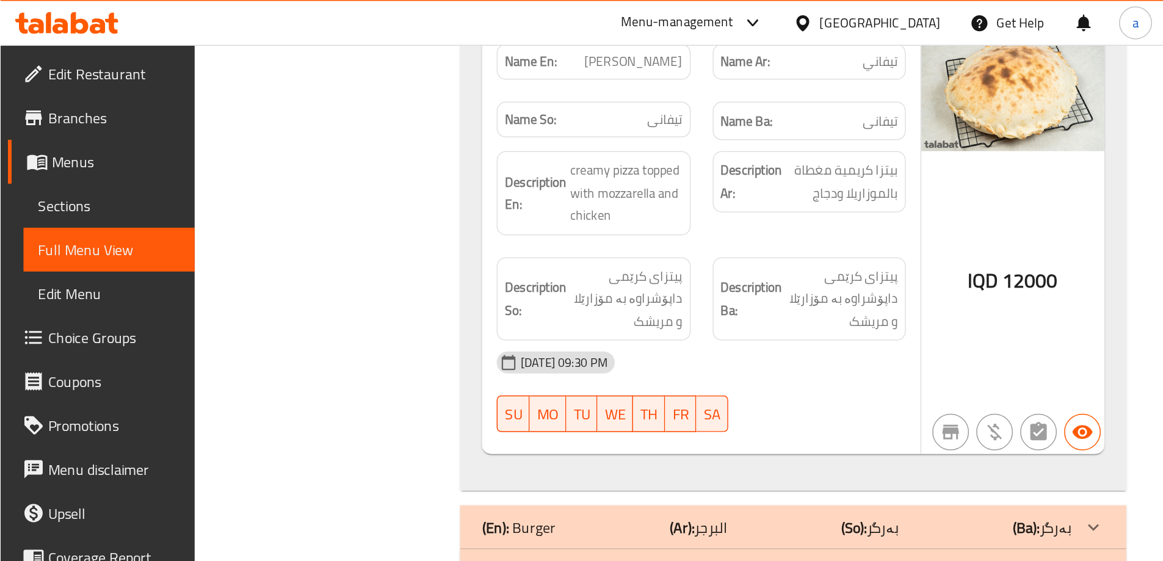
scroll to position [2279, 0]
